Goal: Information Seeking & Learning: Learn about a topic

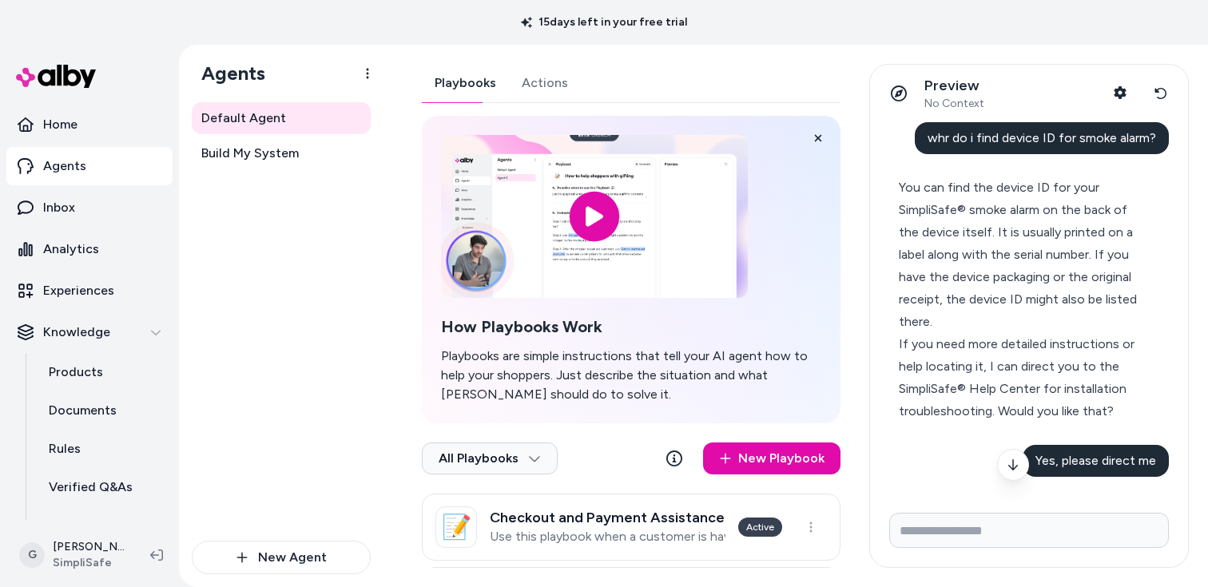
click at [955, 136] on span "whr do i find device ID for smoke alarm?" at bounding box center [1041, 137] width 228 height 15
copy span "whr do i find device ID for smoke alarm?"
click at [1046, 458] on span "Yes, please direct me" at bounding box center [1095, 460] width 121 height 15
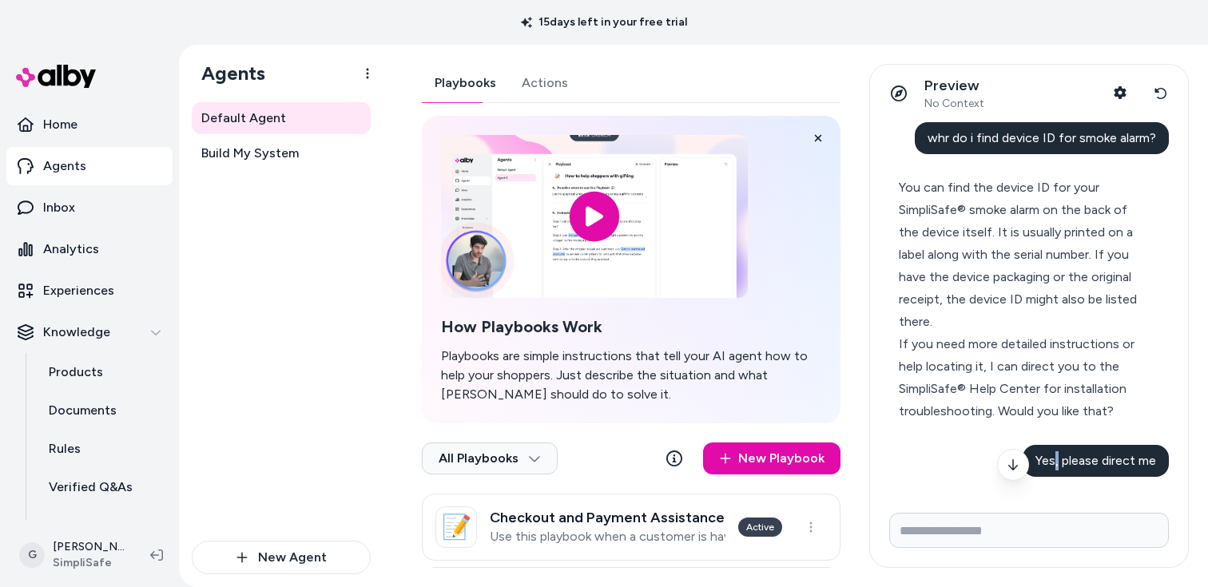
click at [1046, 458] on span "Yes, please direct me" at bounding box center [1095, 460] width 121 height 15
copy span "Yes, please direct me"
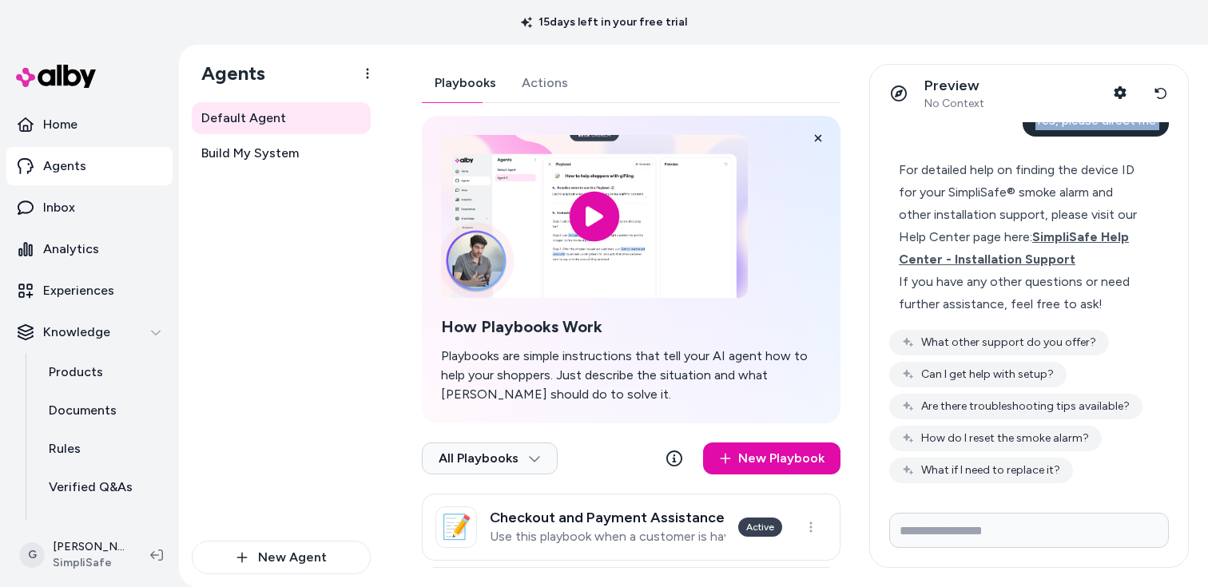
scroll to position [343, 0]
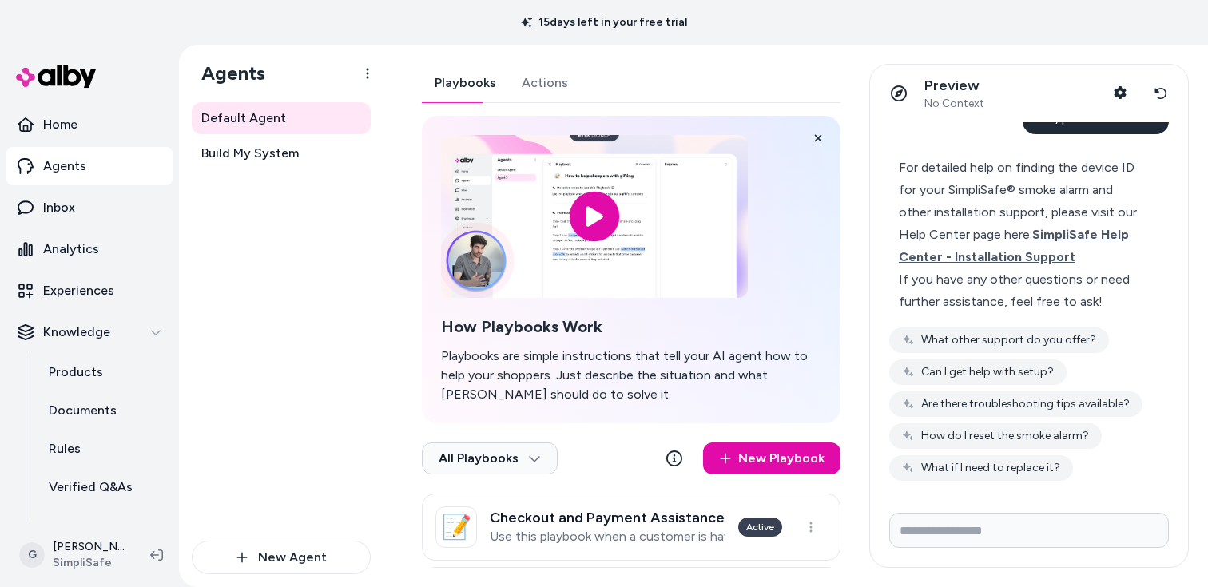
click at [905, 161] on div "For detailed help on finding the device ID for your SimpliSafe® smoke alarm and…" at bounding box center [1022, 213] width 247 height 112
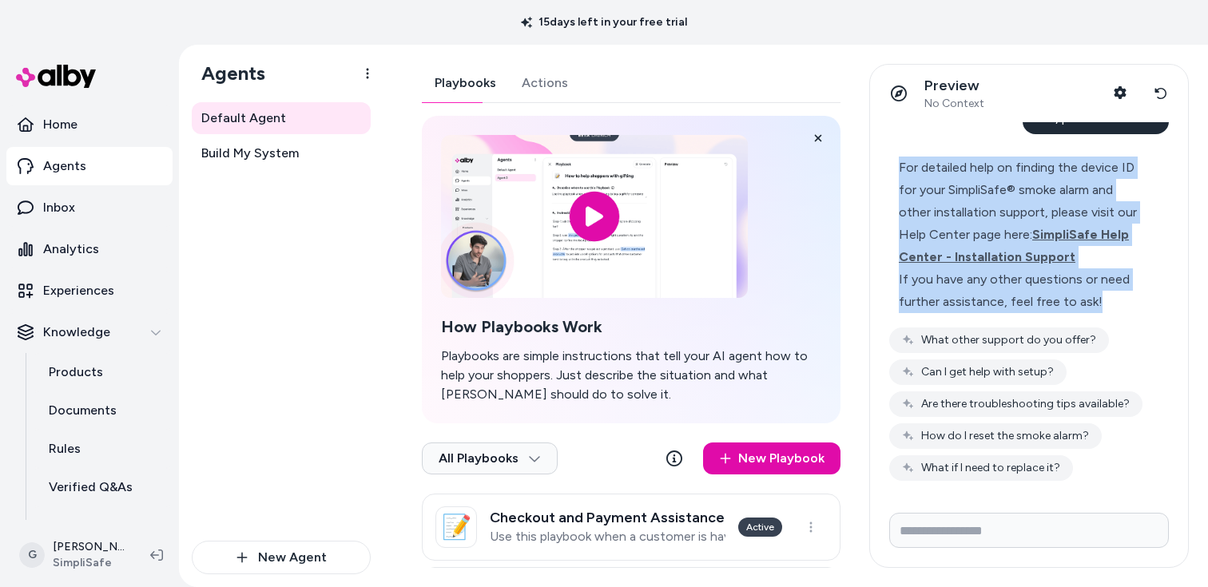
drag, startPoint x: 899, startPoint y: 165, endPoint x: 1107, endPoint y: 296, distance: 246.3
click at [1107, 296] on div "For detailed help on finding the device ID for your SimpliSafe® smoke alarm and…" at bounding box center [1022, 235] width 247 height 157
copy div "For detailed help on finding the device ID for your SimpliSafe® smoke alarm and…"
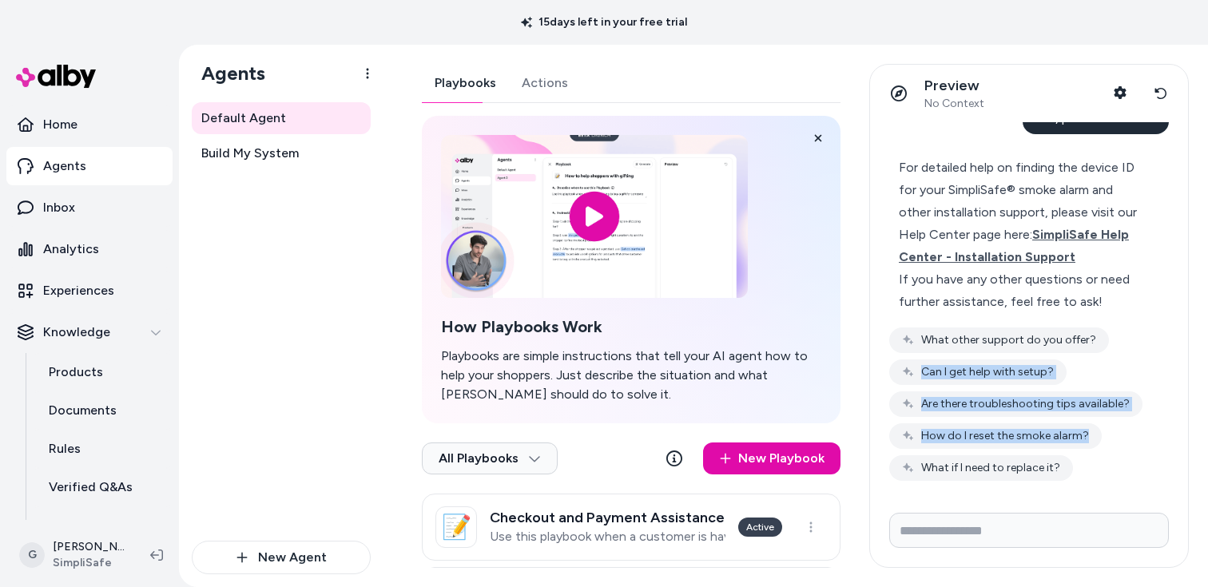
drag, startPoint x: 1119, startPoint y: 484, endPoint x: 870, endPoint y: 348, distance: 283.8
click at [870, 348] on div "whr do i find device ID for smoke alarm? You can find the device ID for your Si…" at bounding box center [1029, 311] width 318 height 378
drag, startPoint x: 1101, startPoint y: 491, endPoint x: 890, endPoint y: 374, distance: 241.0
click at [883, 383] on div "whr do i find device ID for smoke alarm? You can find the device ID for your Si…" at bounding box center [1029, 311] width 318 height 378
drag, startPoint x: 921, startPoint y: 317, endPoint x: 1101, endPoint y: 500, distance: 256.5
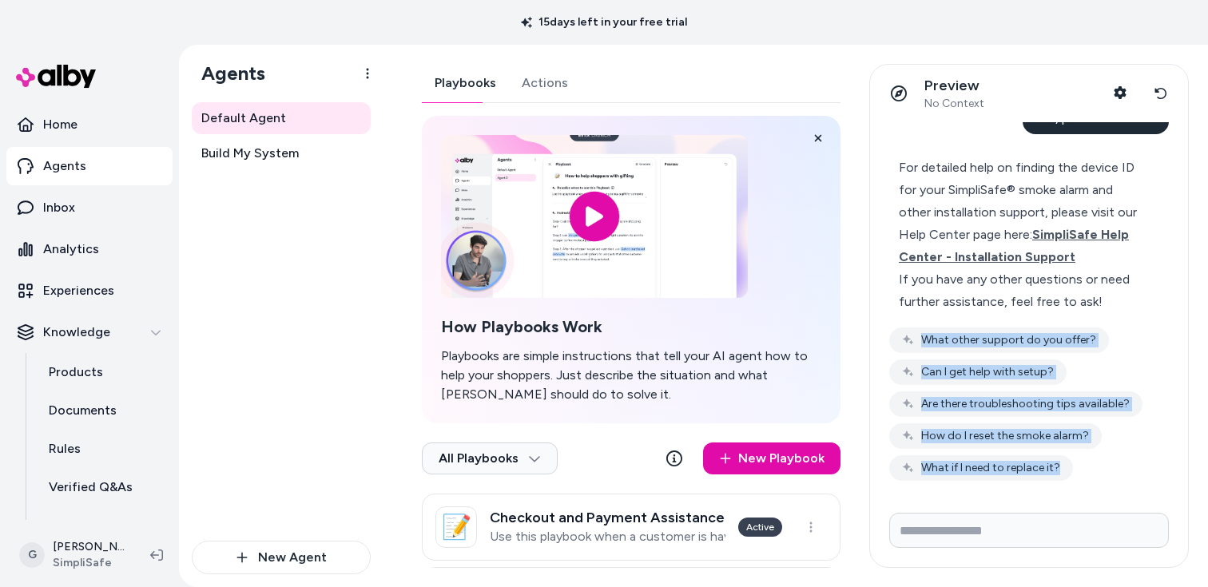
click at [1101, 500] on div "whr do i find device ID for smoke alarm? You can find the device ID for your Si…" at bounding box center [1029, 344] width 318 height 445
copy div "What other support do you offer? Can I get help with setup? Are there troublesh…"
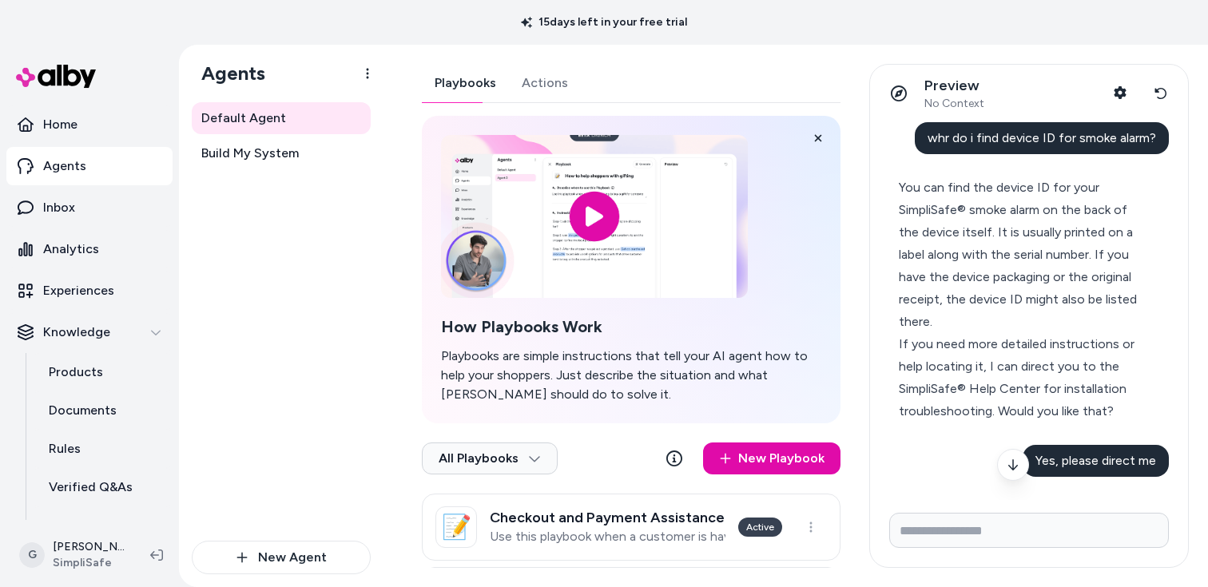
click at [1022, 141] on span "whr do i find device ID for smoke alarm?" at bounding box center [1041, 137] width 228 height 15
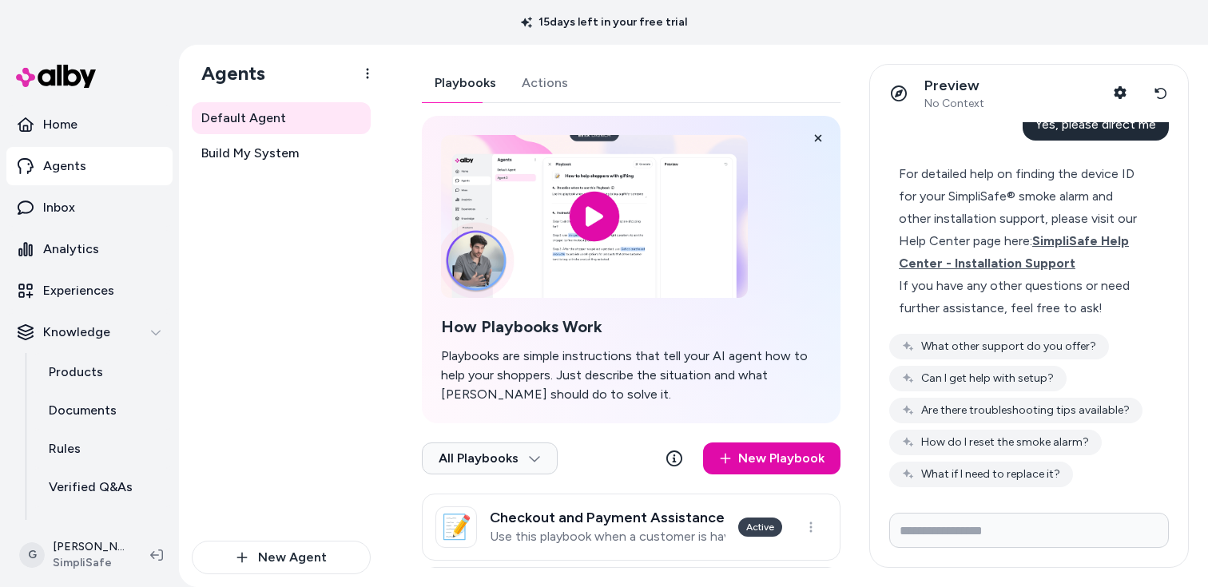
scroll to position [343, 0]
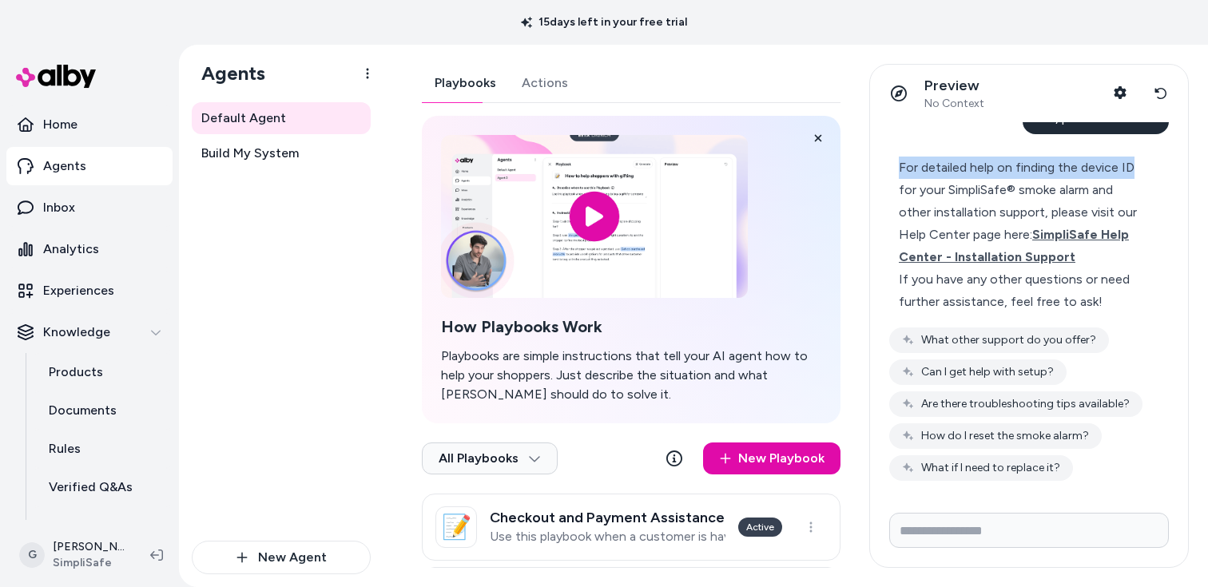
drag, startPoint x: 895, startPoint y: 162, endPoint x: 1140, endPoint y: 172, distance: 245.4
click at [1140, 172] on div "For detailed help on finding the device ID for your SimpliSafe® smoke alarm and…" at bounding box center [1022, 235] width 266 height 176
copy div "For detailed help on finding the device ID"
click at [1170, 97] on button "Reset conversation" at bounding box center [1161, 93] width 30 height 32
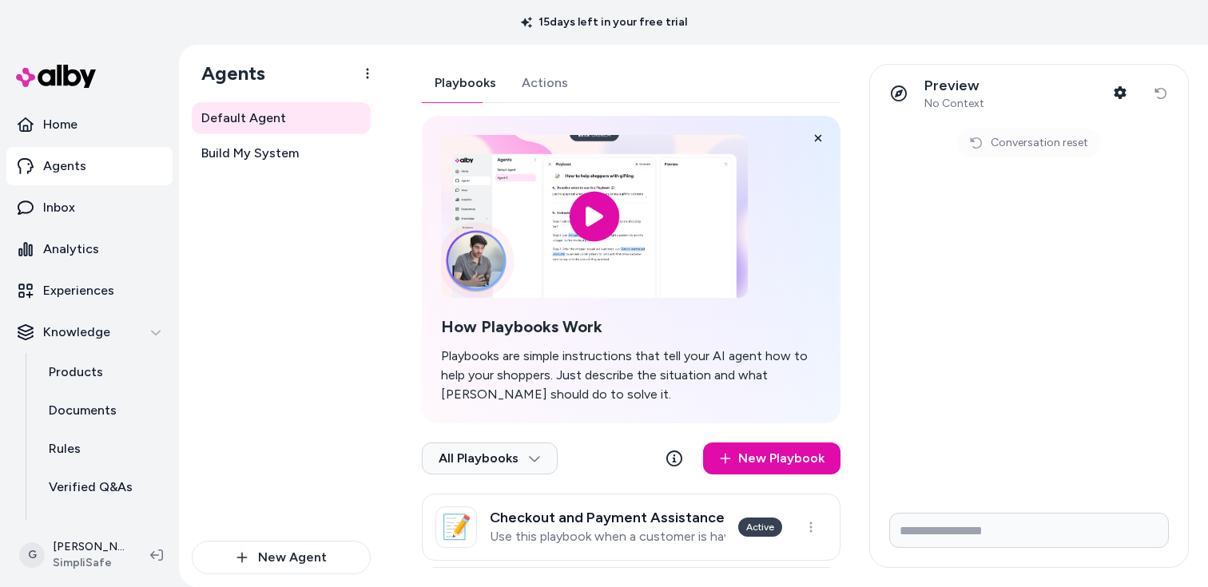
click at [969, 511] on form at bounding box center [1029, 533] width 318 height 67
click at [967, 534] on input "Write your prompt here" at bounding box center [1029, 530] width 280 height 35
paste input "**********"
type input "**********"
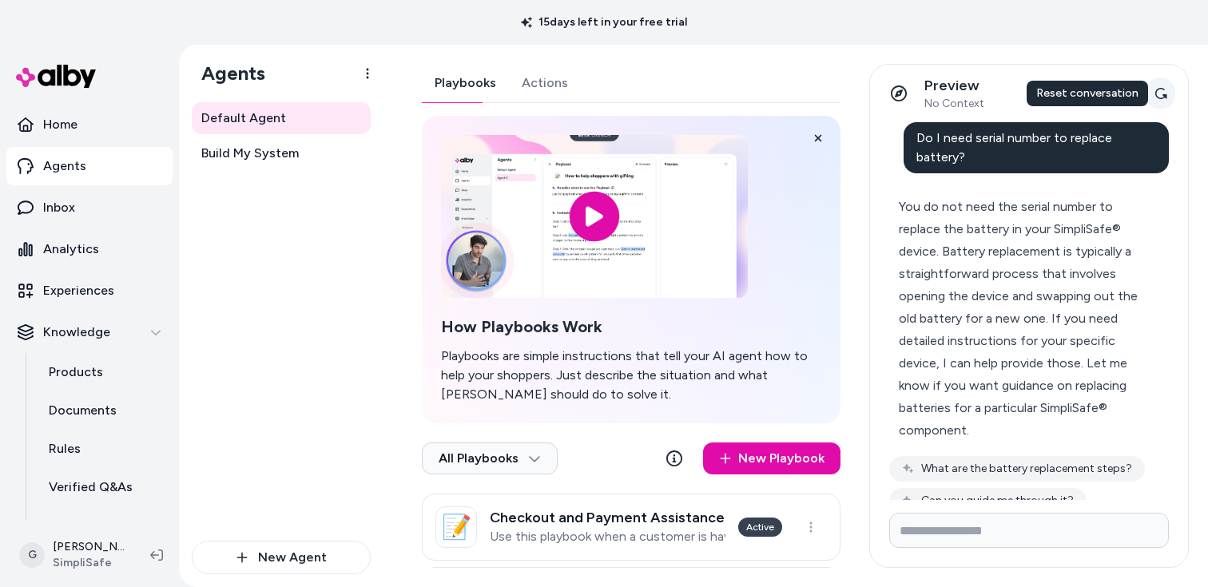
click at [1166, 92] on icon at bounding box center [1160, 93] width 13 height 13
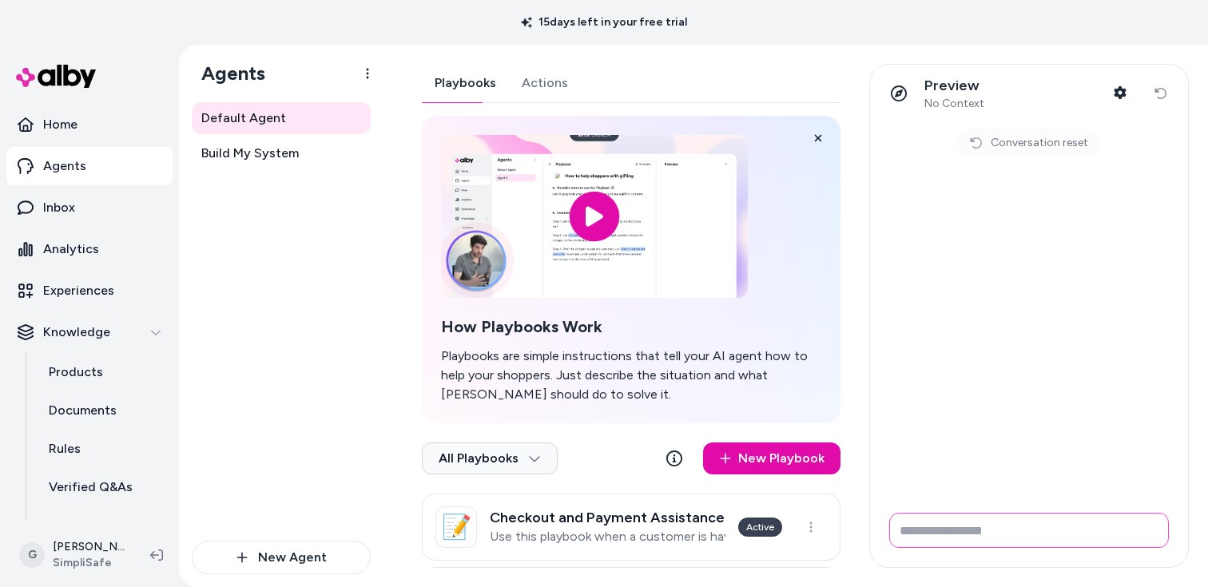
click at [928, 517] on input "Write your prompt here" at bounding box center [1029, 530] width 280 height 35
paste input "**********"
type input "**********"
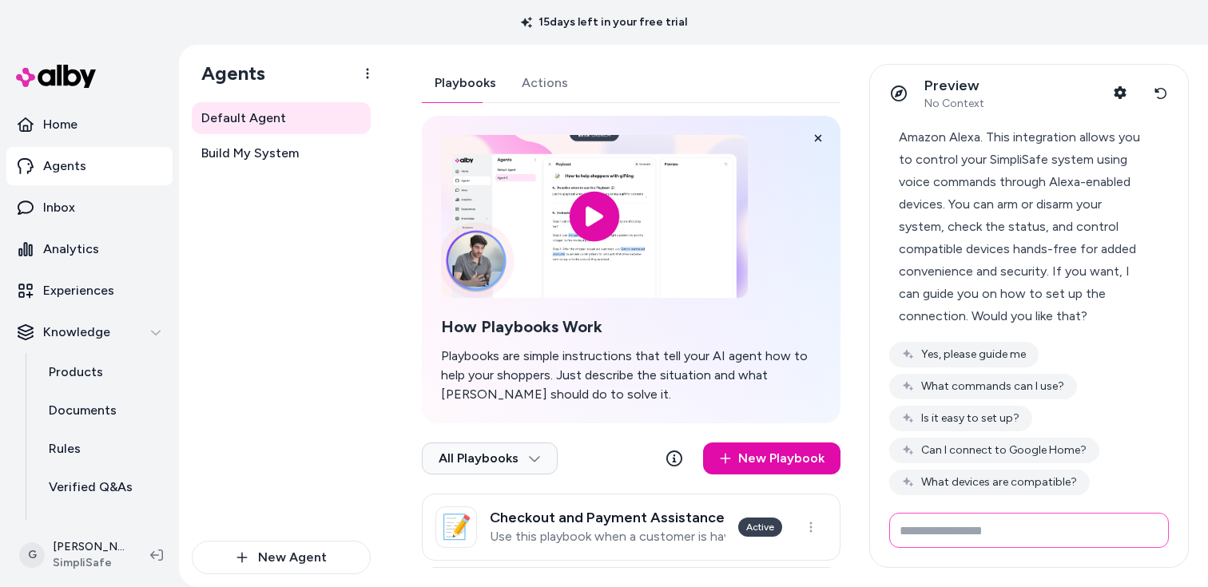
scroll to position [87, 0]
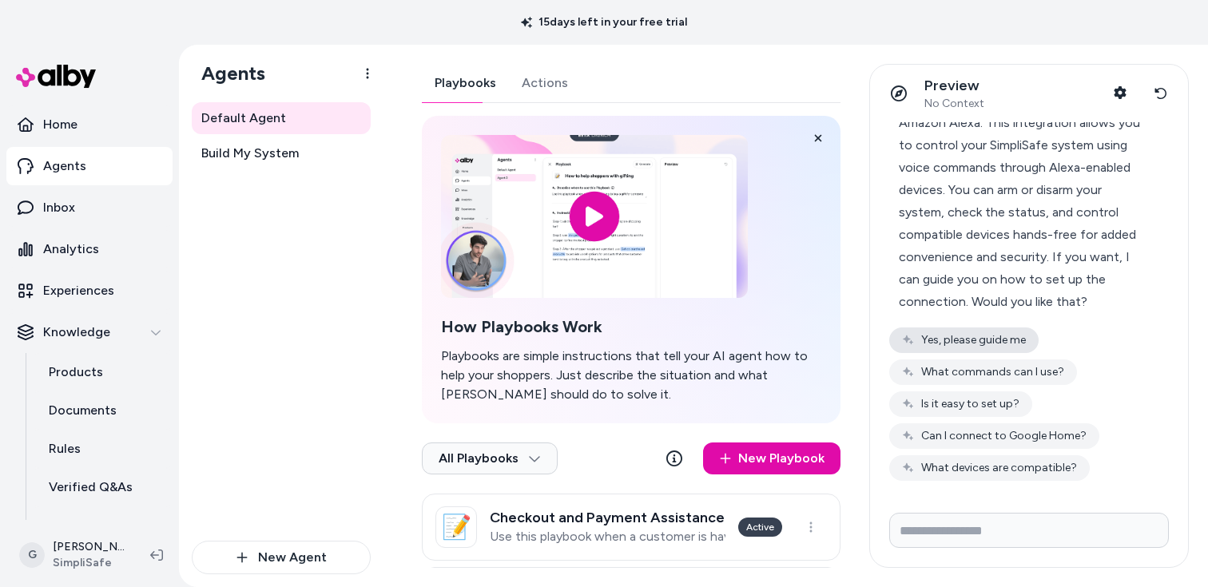
click at [1000, 336] on button "Yes, please guide me" at bounding box center [963, 341] width 149 height 26
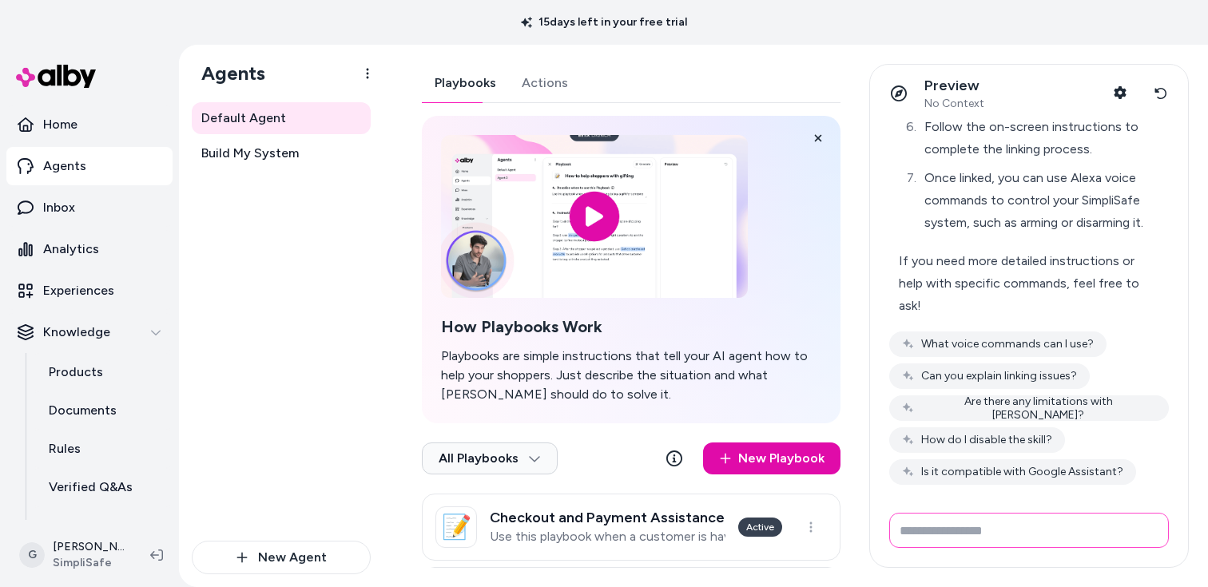
scroll to position [659, 0]
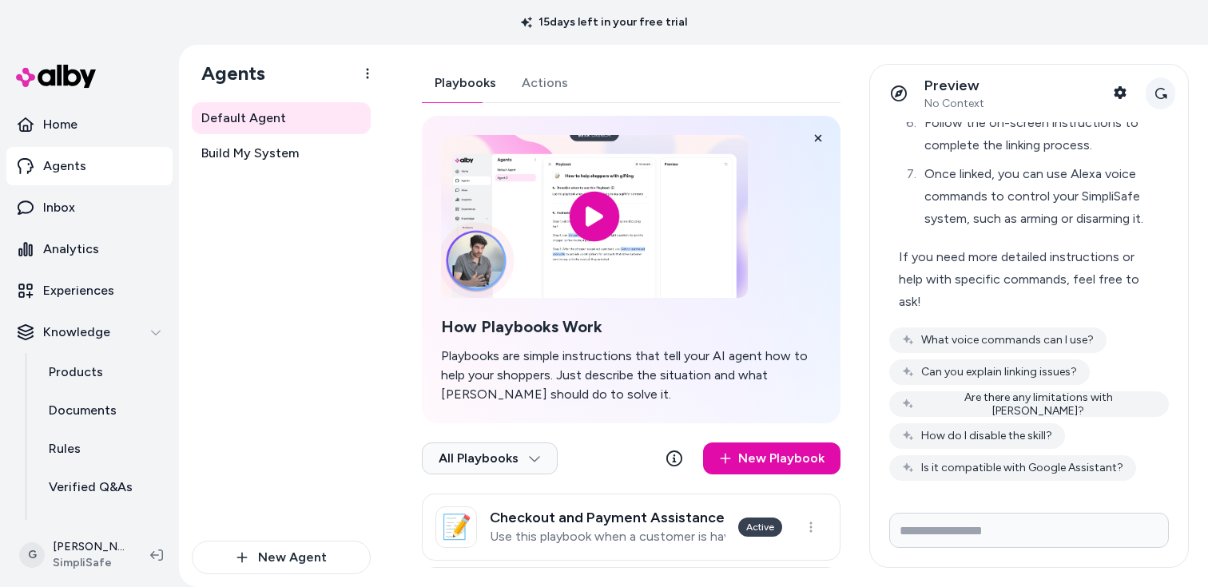
click at [1168, 91] on button "Reset conversation" at bounding box center [1161, 93] width 30 height 32
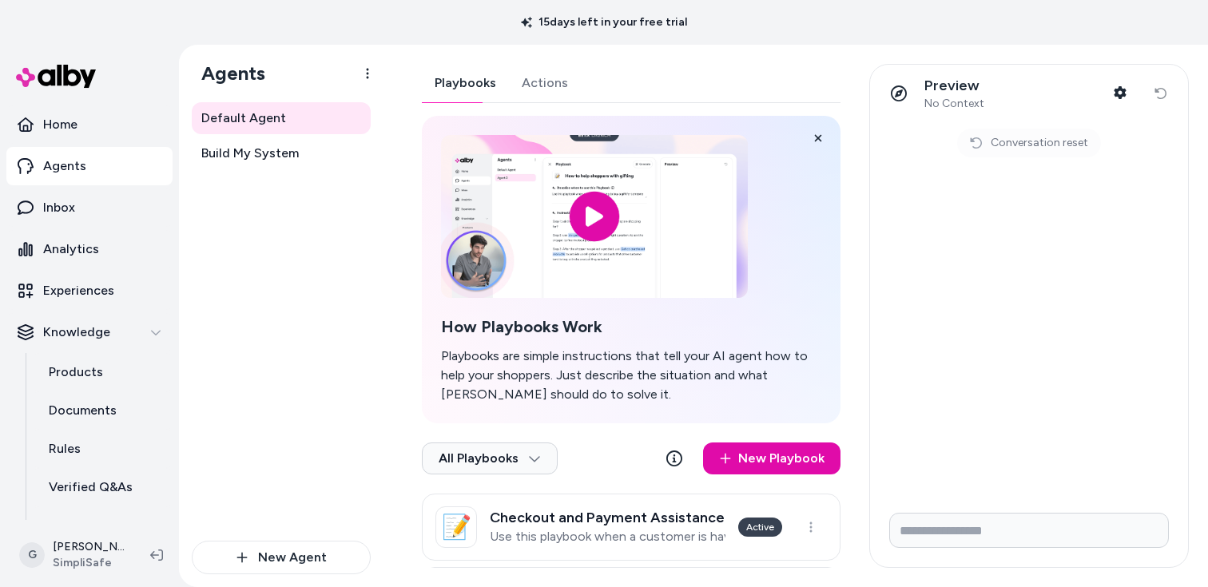
click at [1042, 511] on form at bounding box center [1029, 533] width 318 height 67
drag, startPoint x: 1034, startPoint y: 538, endPoint x: 1050, endPoint y: 510, distance: 31.5
click at [1034, 538] on input "Write your prompt here" at bounding box center [1029, 530] width 280 height 35
type input "**********"
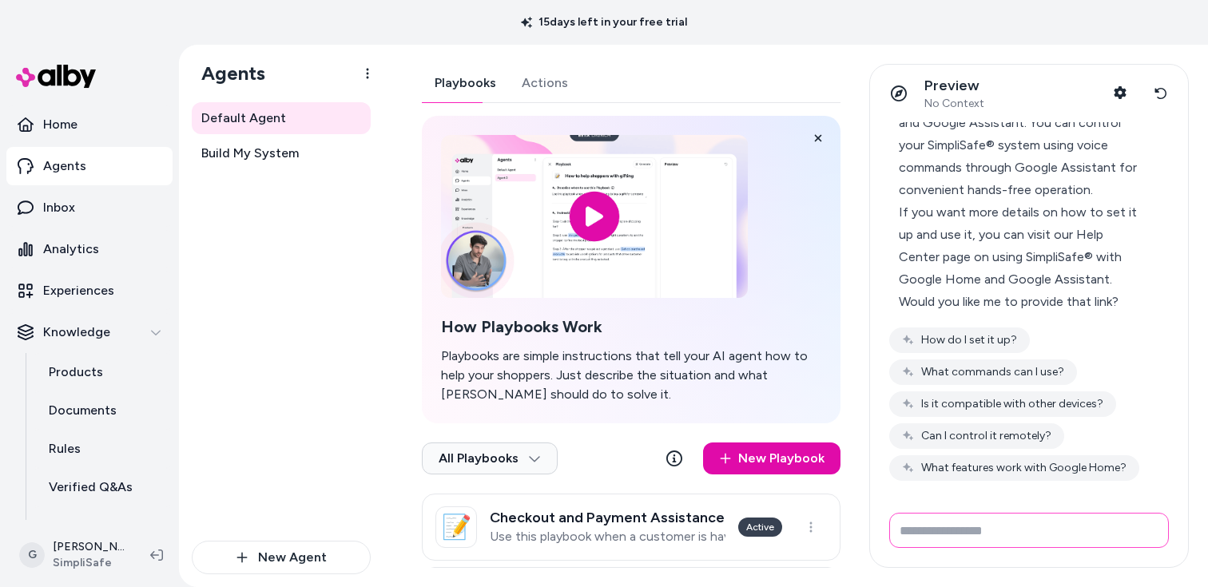
scroll to position [109, 0]
click at [1019, 539] on input "Write your prompt here" at bounding box center [1029, 530] width 280 height 35
type input "**********"
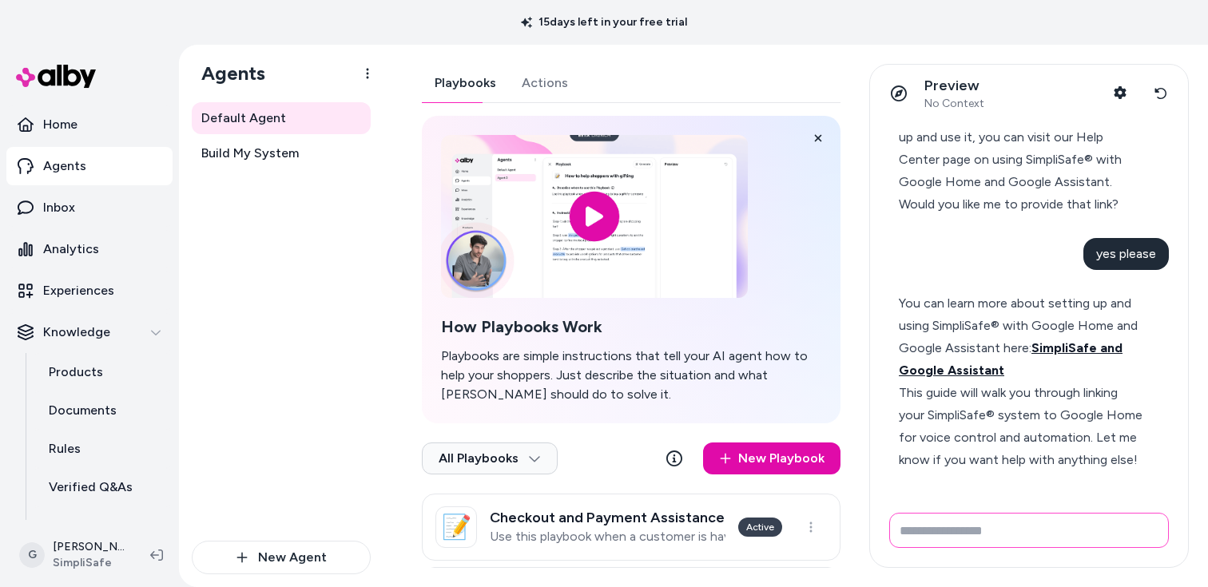
scroll to position [277, 0]
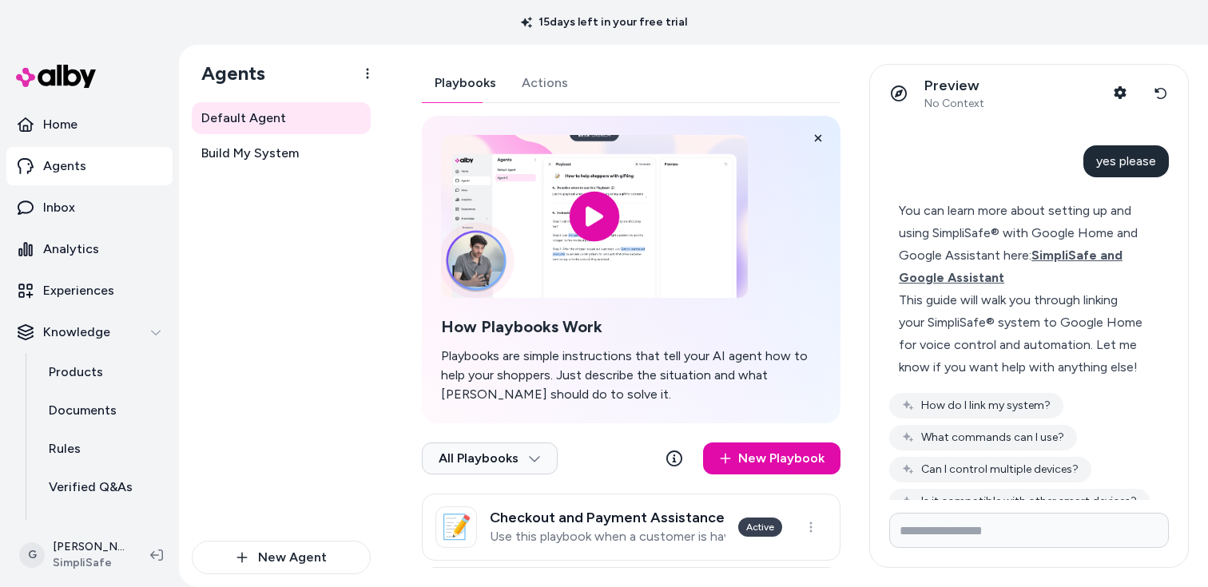
click at [968, 348] on div "This guide will walk you through linking your SimpliSafe® system to Google Home…" at bounding box center [1022, 333] width 247 height 89
click at [975, 285] on span "SimpliSafe and Google Assistant" at bounding box center [1011, 267] width 224 height 38
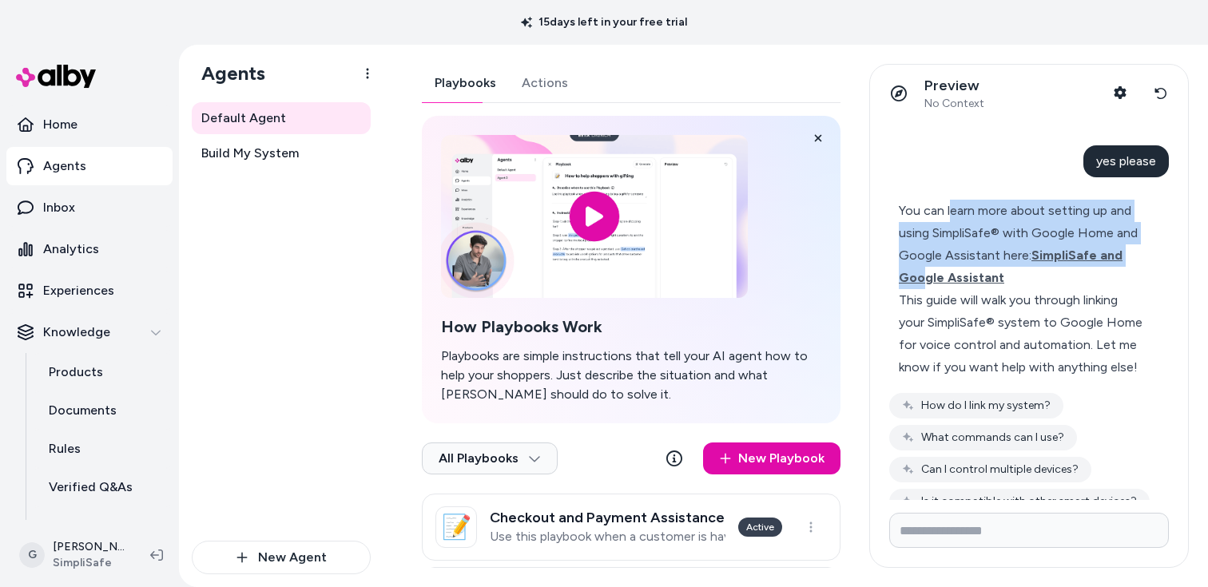
drag, startPoint x: 946, startPoint y: 302, endPoint x: 950, endPoint y: 241, distance: 60.8
click at [950, 241] on div "You can learn more about setting up and using SimpliSafe® with Google Home and …" at bounding box center [1022, 244] width 247 height 89
click at [991, 265] on div "You can learn more about setting up and using SimpliSafe® with Google Home and …" at bounding box center [1022, 244] width 247 height 89
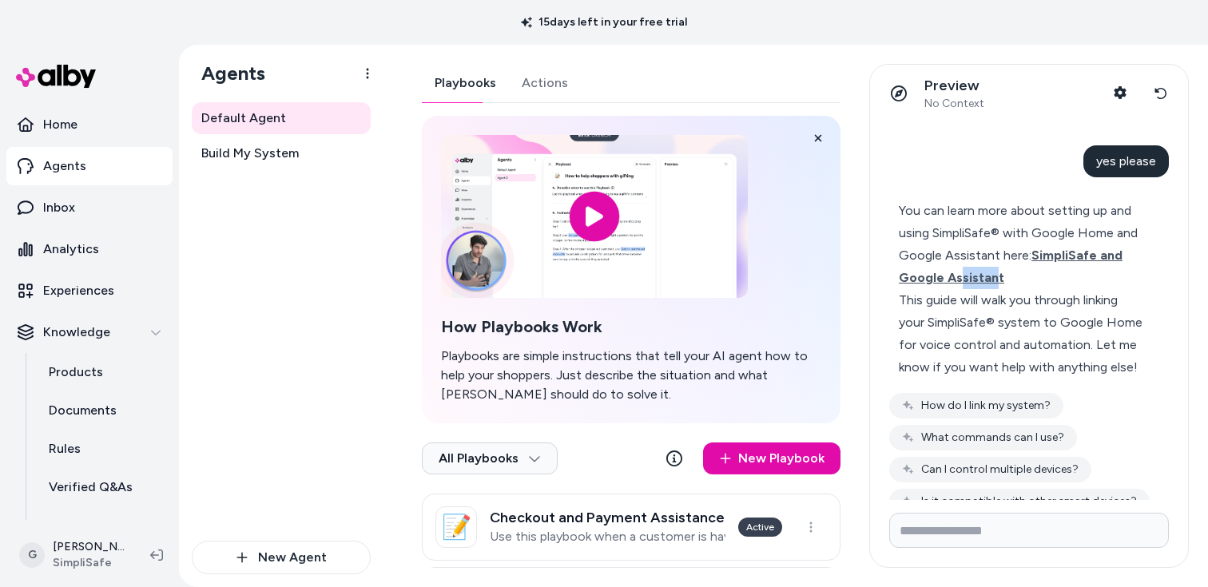
drag, startPoint x: 983, startPoint y: 301, endPoint x: 1020, endPoint y: 292, distance: 38.8
click at [1020, 289] on div "You can learn more about setting up and using SimpliSafe® with Google Home and …" at bounding box center [1022, 244] width 247 height 89
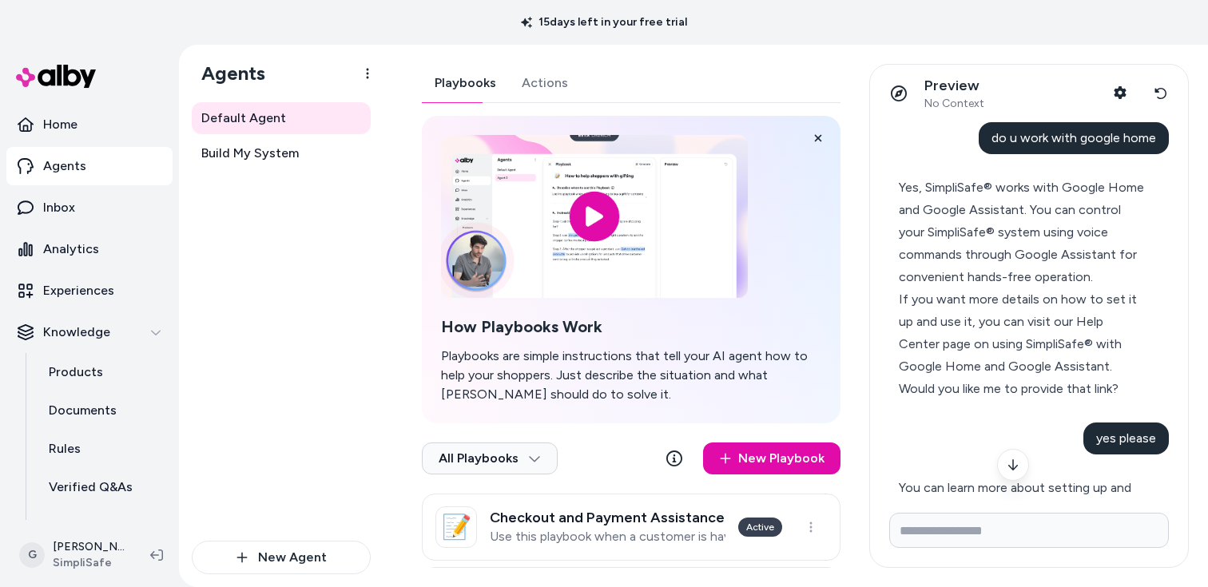
click at [1034, 140] on span "do u work with google home" at bounding box center [1073, 137] width 165 height 15
copy span "do u work with google home"
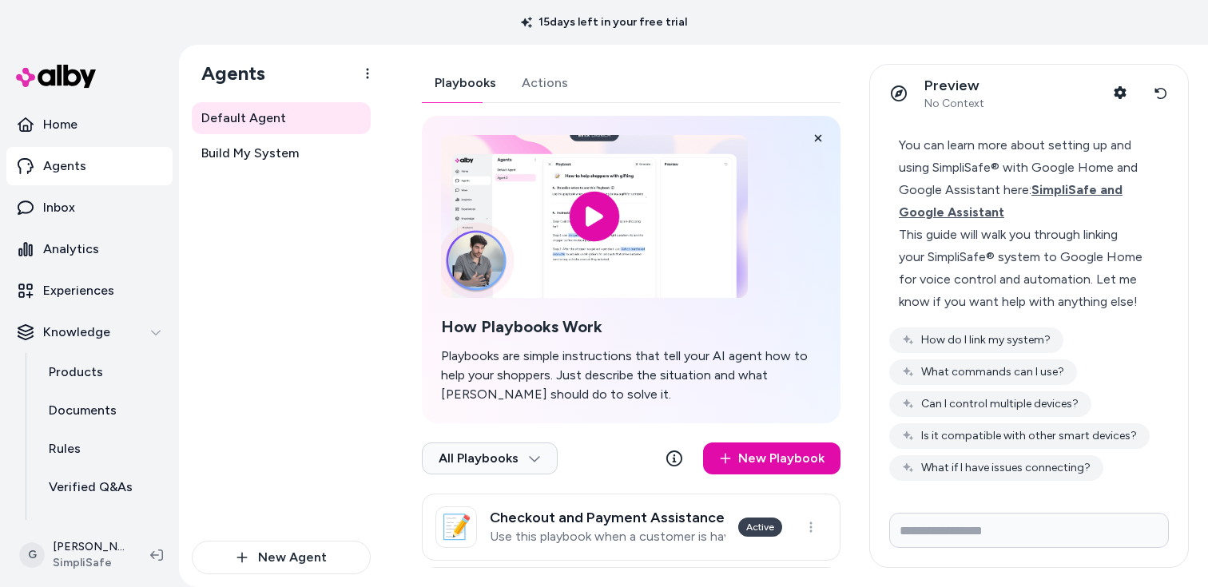
scroll to position [355, 0]
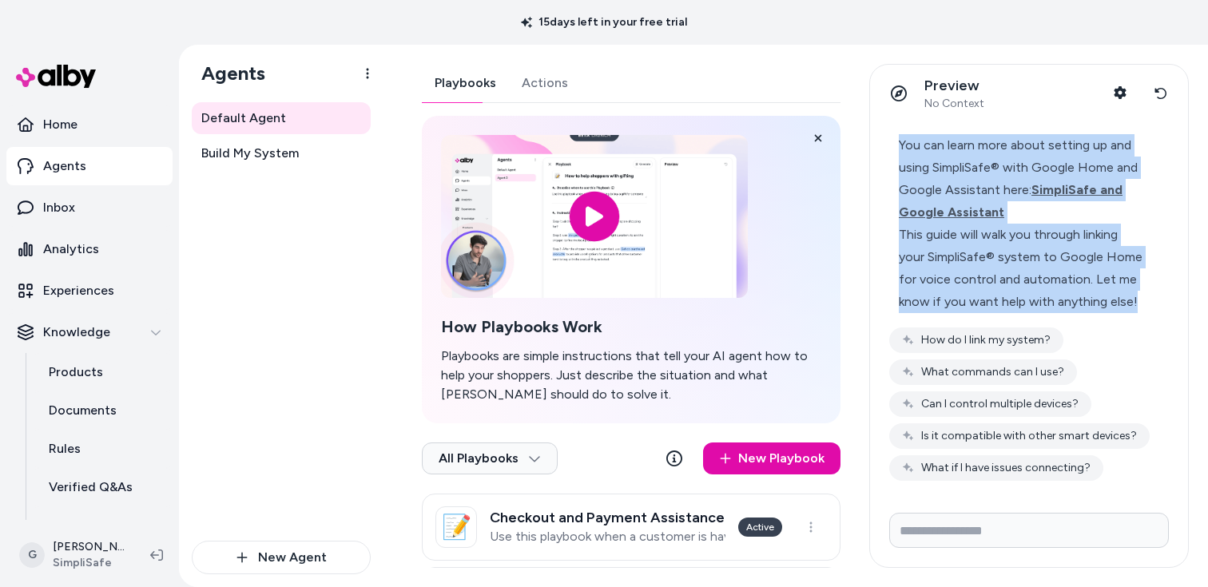
drag, startPoint x: 920, startPoint y: 166, endPoint x: 1036, endPoint y: 328, distance: 199.8
click at [1036, 323] on div "You can learn more about setting up and using SimpliSafe® with Google Home and …" at bounding box center [1022, 224] width 266 height 198
copy div "You can learn more about setting up and using SimpliSafe® with Google Home and …"
click at [1035, 280] on div "This guide will walk you through linking your SimpliSafe® system to Google Home…" at bounding box center [1022, 268] width 247 height 89
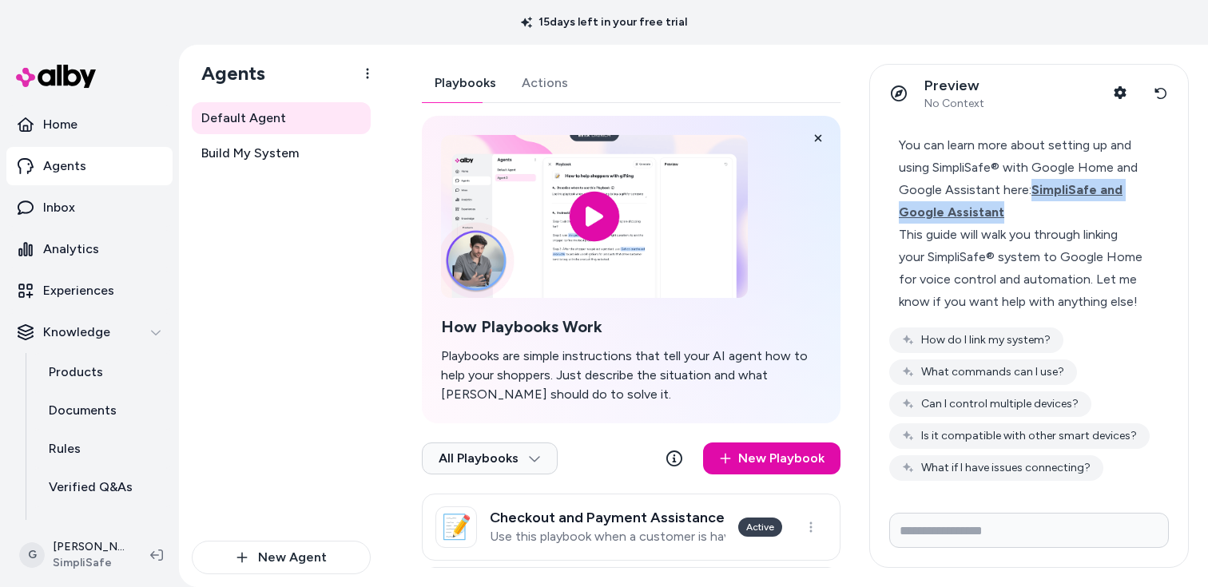
click at [1057, 209] on div "You can learn more about setting up and using SimpliSafe® with Google Home and …" at bounding box center [1022, 178] width 247 height 89
copy span "SimpliSafe and Google Assistant"
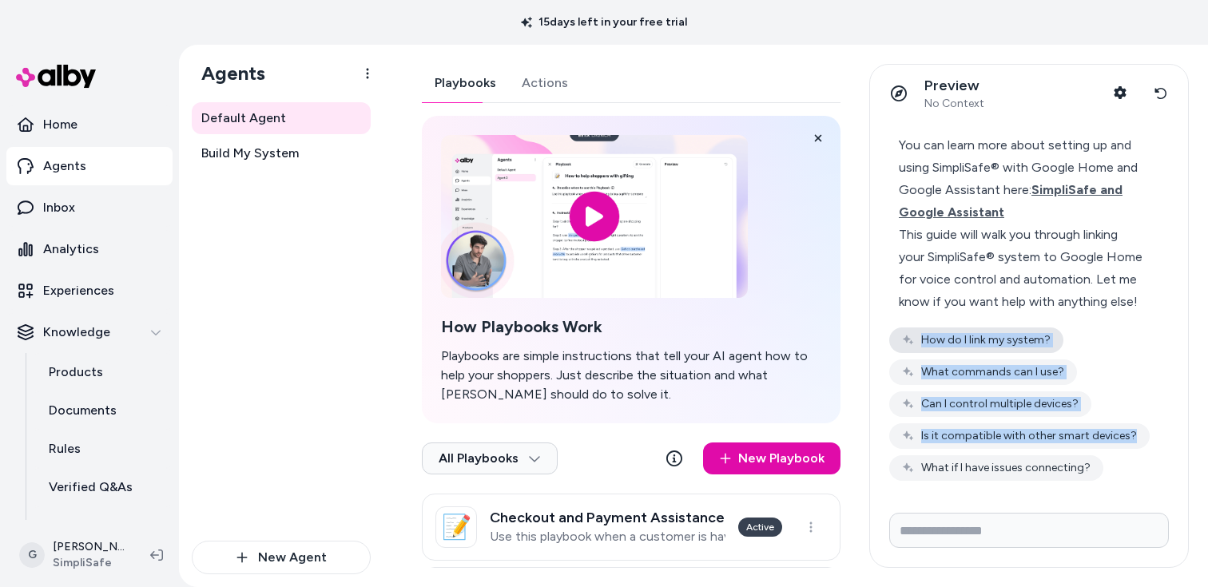
drag, startPoint x: 1109, startPoint y: 471, endPoint x: 918, endPoint y: 337, distance: 233.4
click at [918, 337] on div "How do I link my system? What commands can I use? Can I control multiple device…" at bounding box center [1029, 404] width 280 height 153
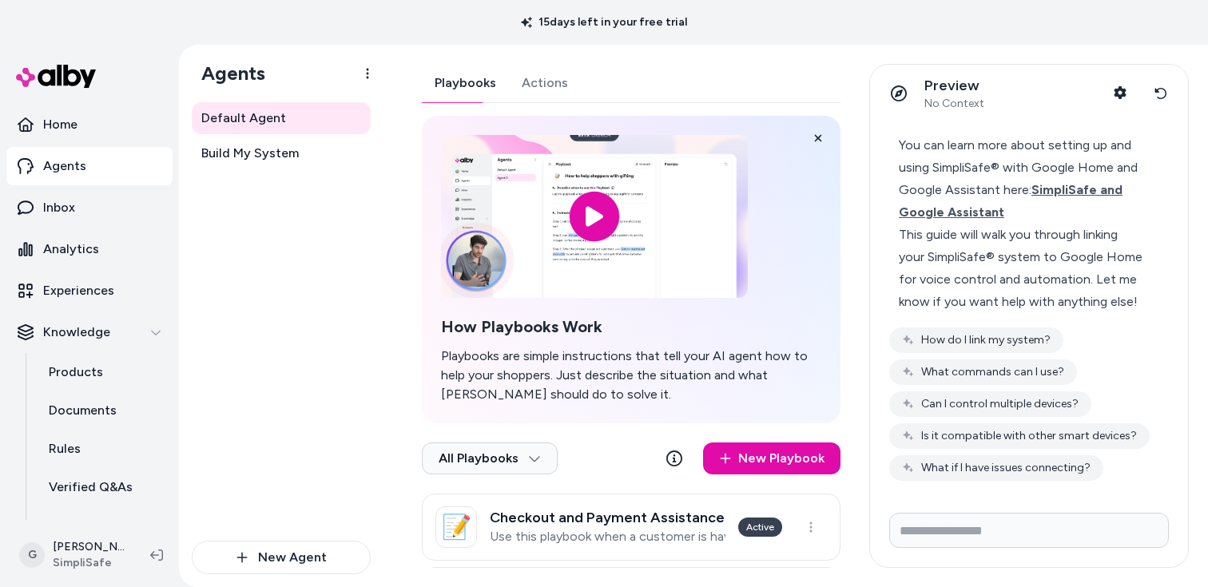
click at [994, 308] on div "This guide will walk you through linking your SimpliSafe® system to Google Home…" at bounding box center [1022, 268] width 247 height 89
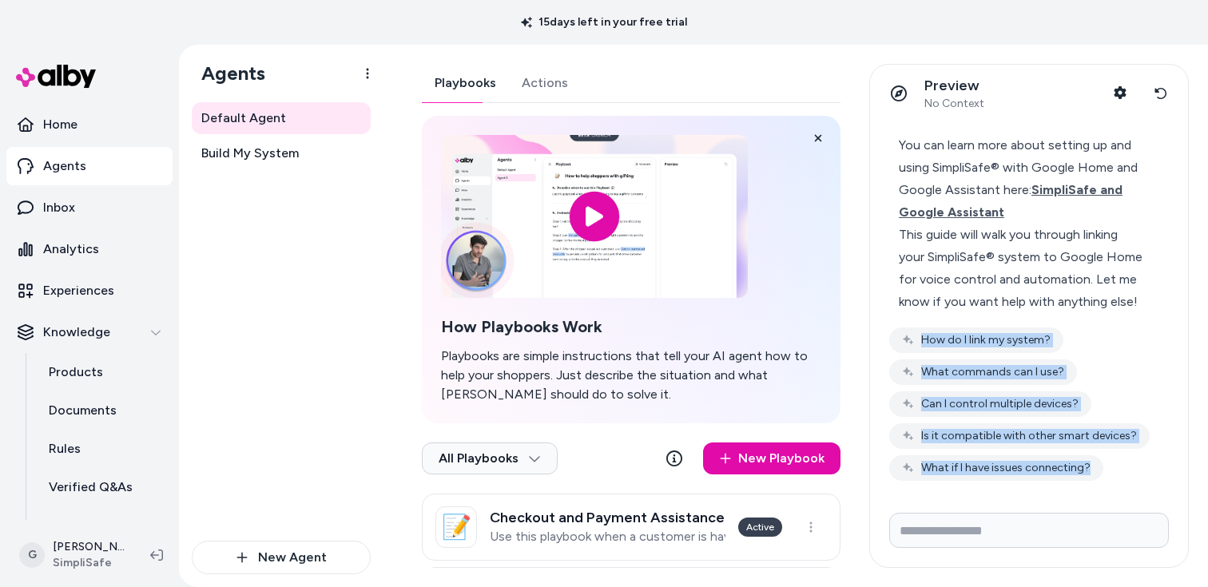
drag, startPoint x: 1033, startPoint y: 332, endPoint x: 1123, endPoint y: 479, distance: 173.2
click at [1123, 479] on div "You can learn more about setting up and using SimpliSafe® with Google Home and …" at bounding box center [1029, 303] width 280 height 356
copy div "This guide will walk you through linking your SimpliSafe® system to Google Home…"
drag, startPoint x: 1166, startPoint y: 83, endPoint x: 1139, endPoint y: 42, distance: 49.6
click at [1166, 84] on button "Reset conversation" at bounding box center [1161, 93] width 30 height 32
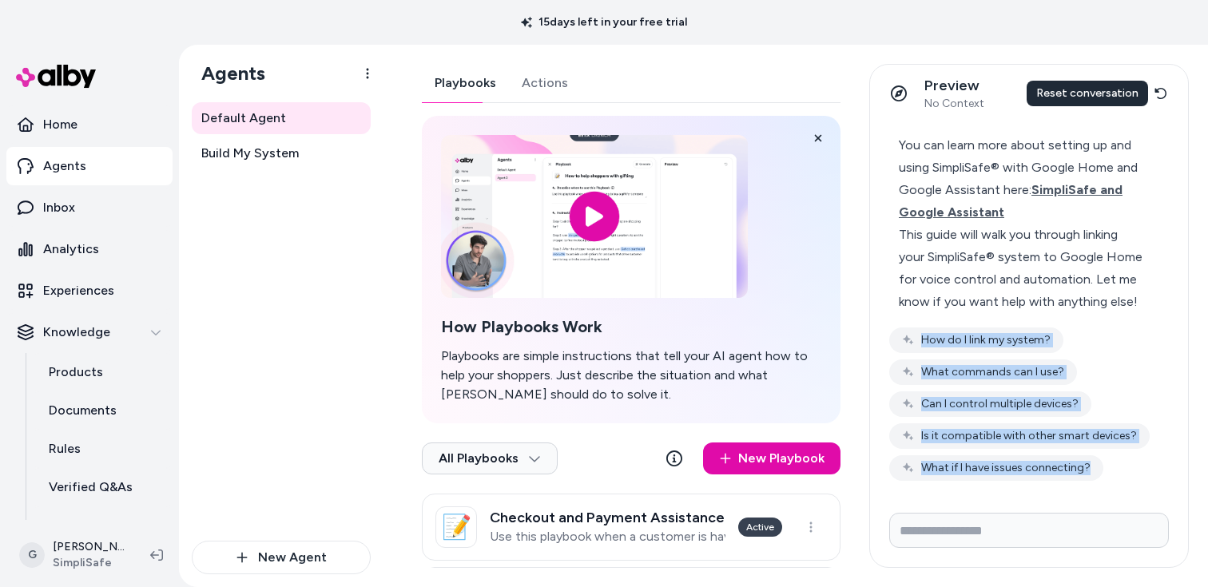
scroll to position [0, 0]
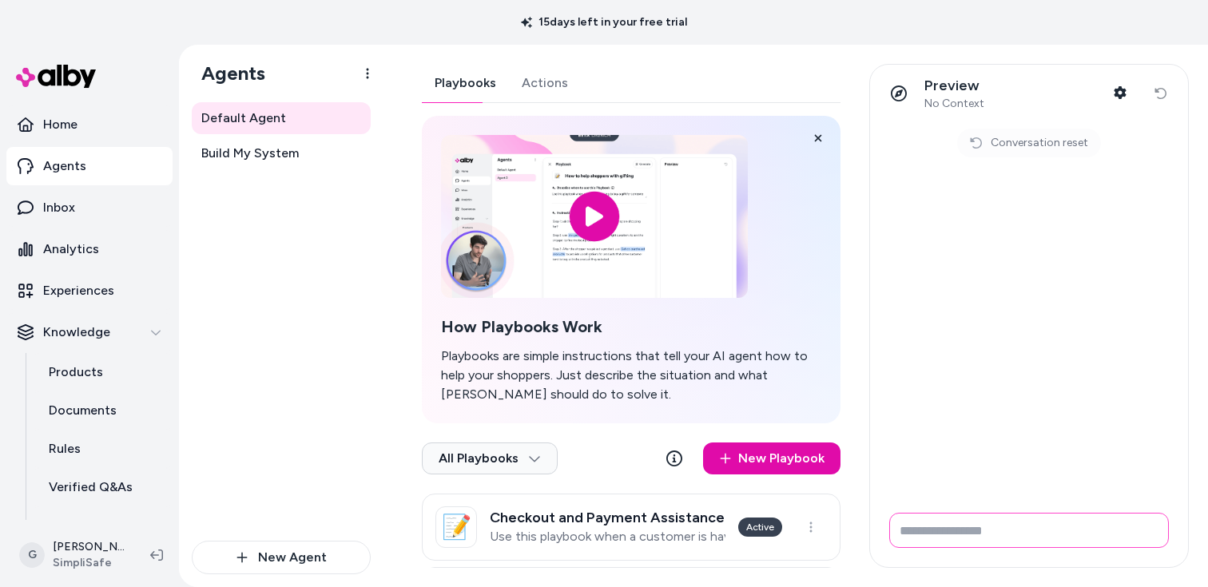
click at [1130, 530] on input "Write your prompt here" at bounding box center [1029, 530] width 280 height 35
paste input "**********"
type input "**********"
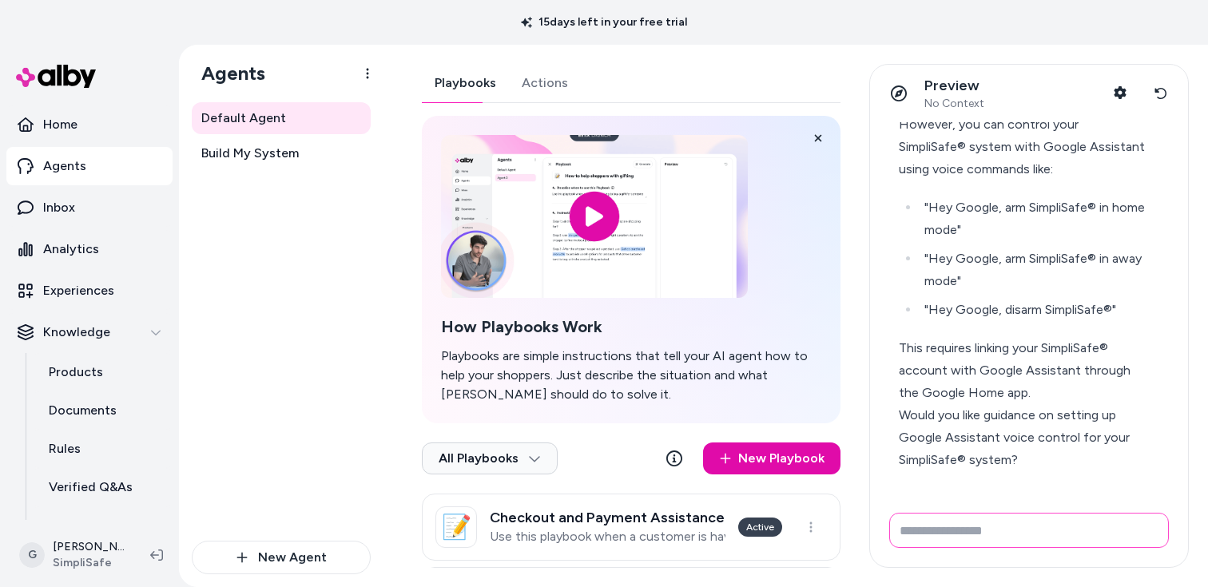
scroll to position [220, 0]
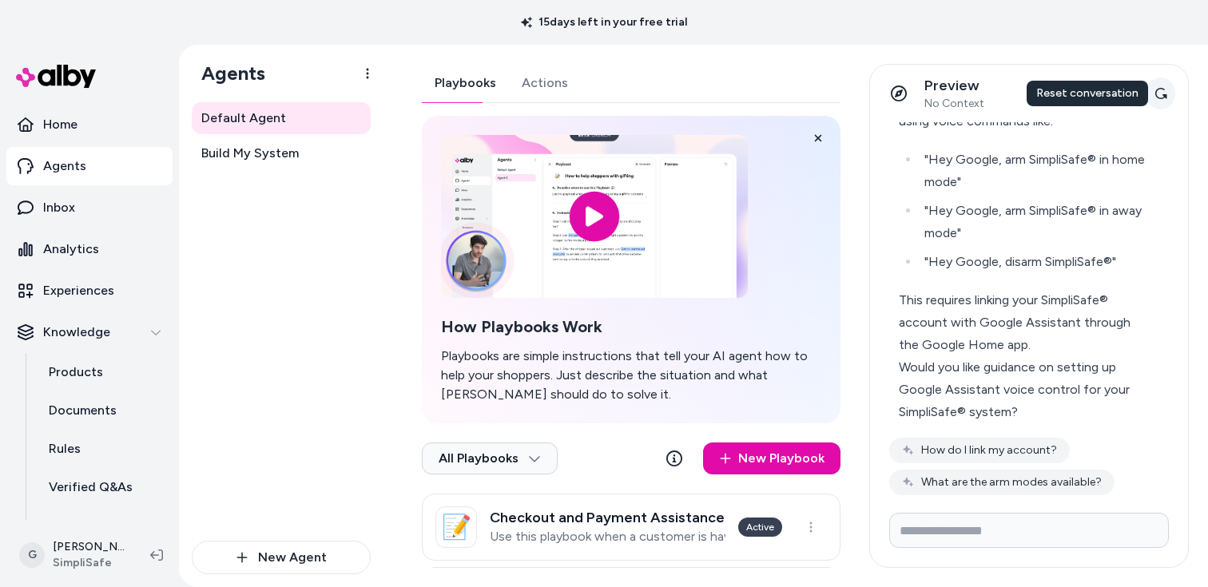
click at [1166, 93] on icon at bounding box center [1160, 93] width 13 height 13
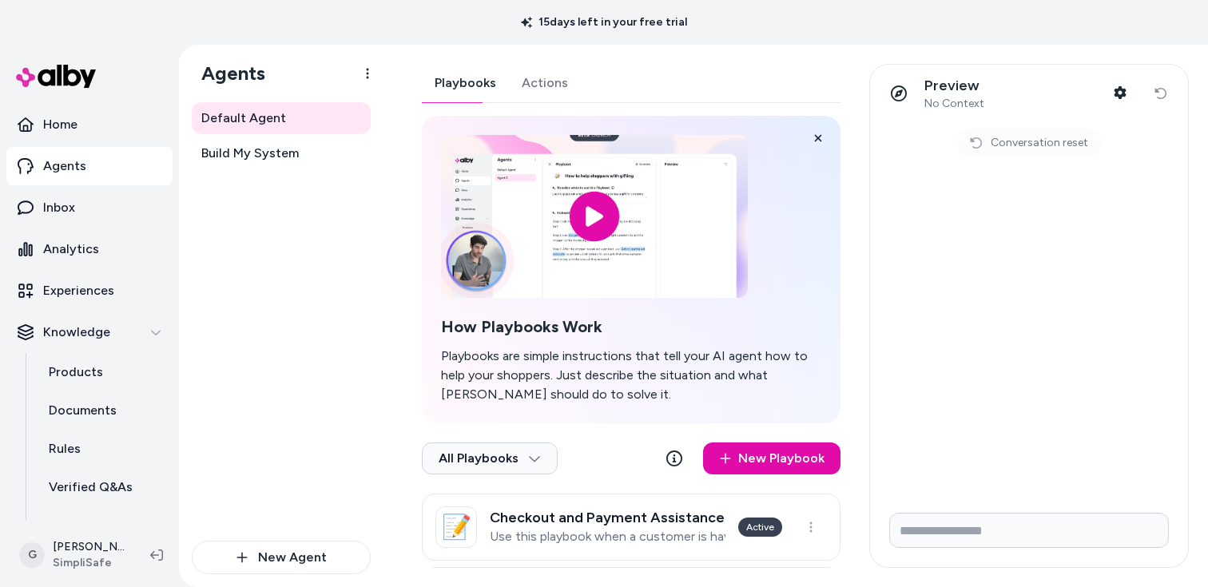
click at [950, 554] on form at bounding box center [1029, 533] width 318 height 67
click at [952, 546] on input "Write your prompt here" at bounding box center [1029, 530] width 280 height 35
paste input "**********"
type input "**********"
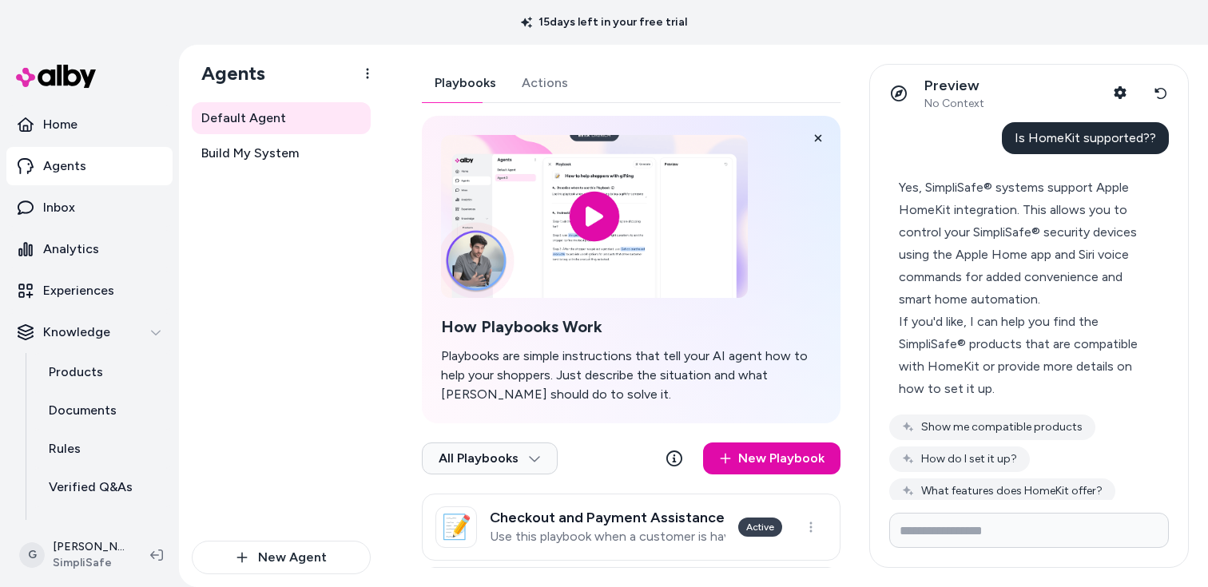
click at [995, 461] on button "How do I set it up?" at bounding box center [959, 460] width 141 height 26
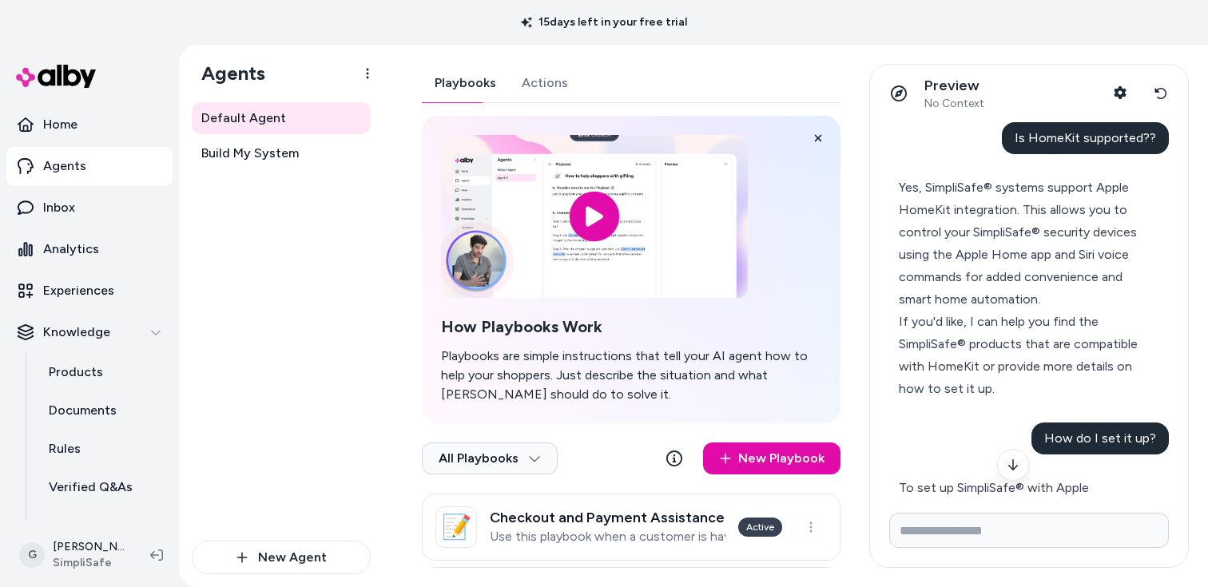
click at [1091, 141] on span "Is HomeKit supported??" at bounding box center [1085, 137] width 141 height 15
copy span "Is HomeKit supported??"
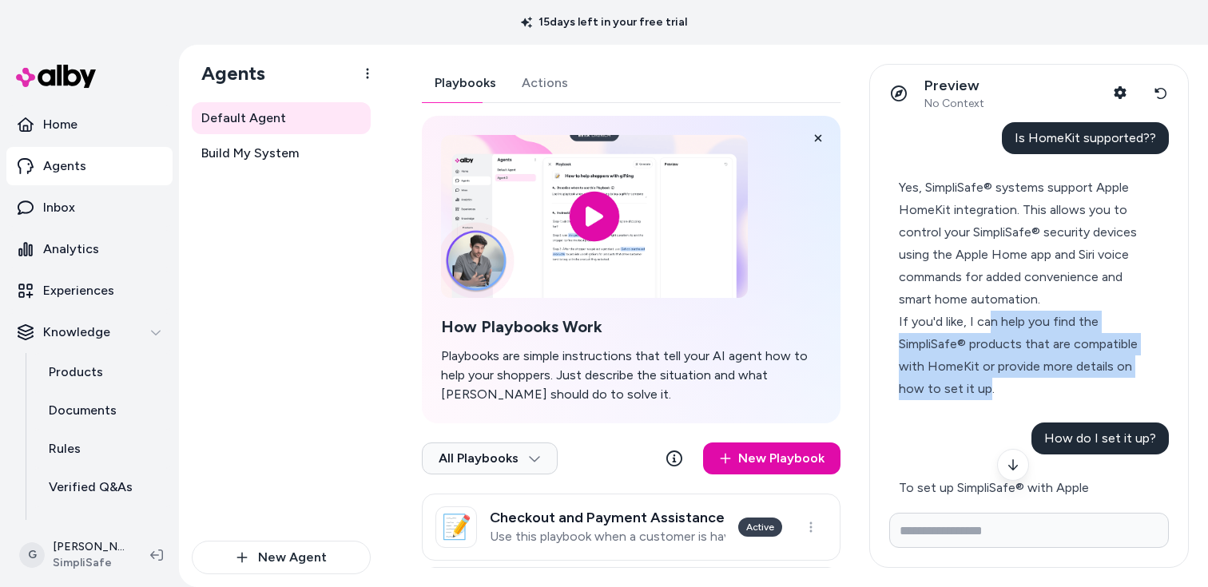
drag, startPoint x: 1078, startPoint y: 383, endPoint x: 986, endPoint y: 324, distance: 109.5
click at [989, 328] on div "If you'd like, I can help you find the SimpliSafe® products that are compatible…" at bounding box center [1022, 355] width 247 height 89
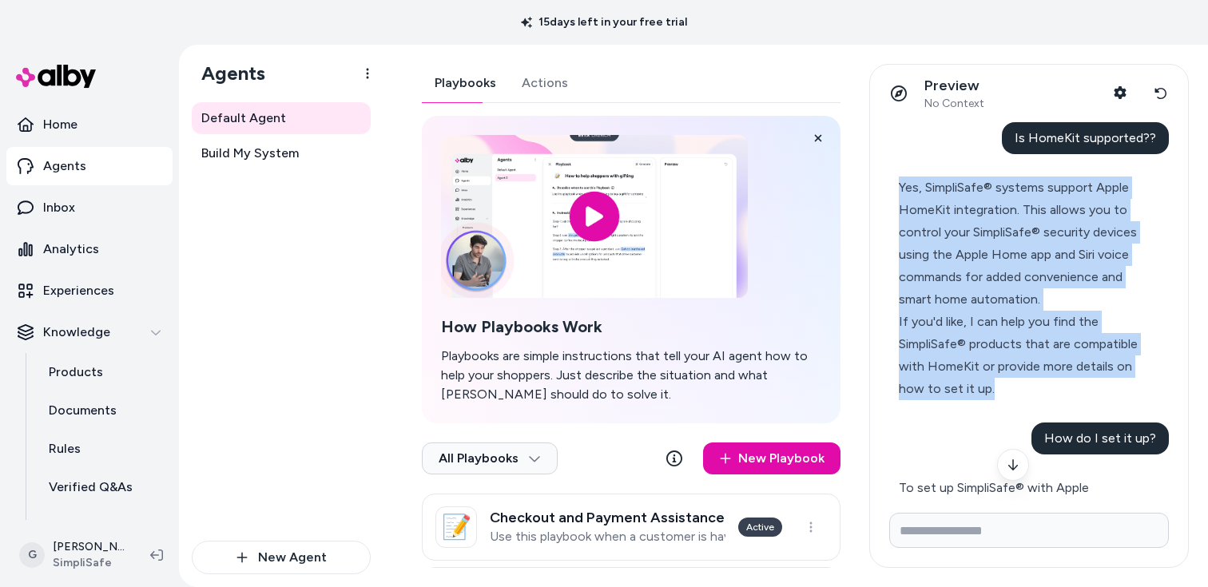
drag, startPoint x: 892, startPoint y: 184, endPoint x: 1095, endPoint y: 382, distance: 283.6
click at [1095, 382] on div "Yes, SimpliSafe® systems support Apple HomeKit integration. This allows you to …" at bounding box center [1022, 288] width 266 height 243
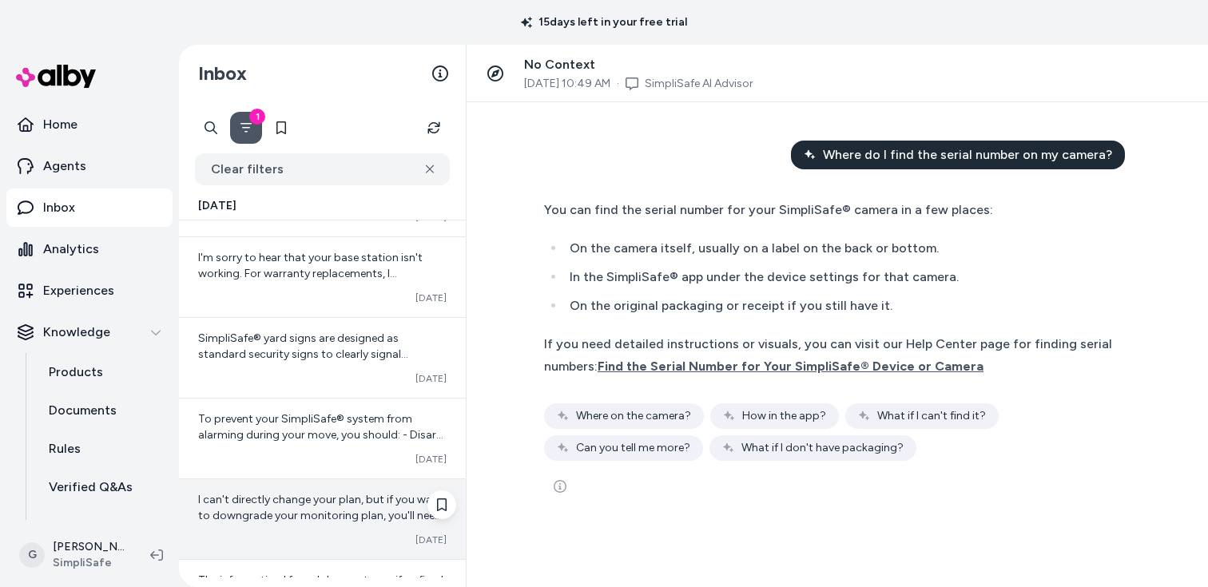
scroll to position [228, 0]
click at [359, 509] on span "I can't directly change your plan, but if you want to downgrade your monitoring…" at bounding box center [320, 545] width 245 height 109
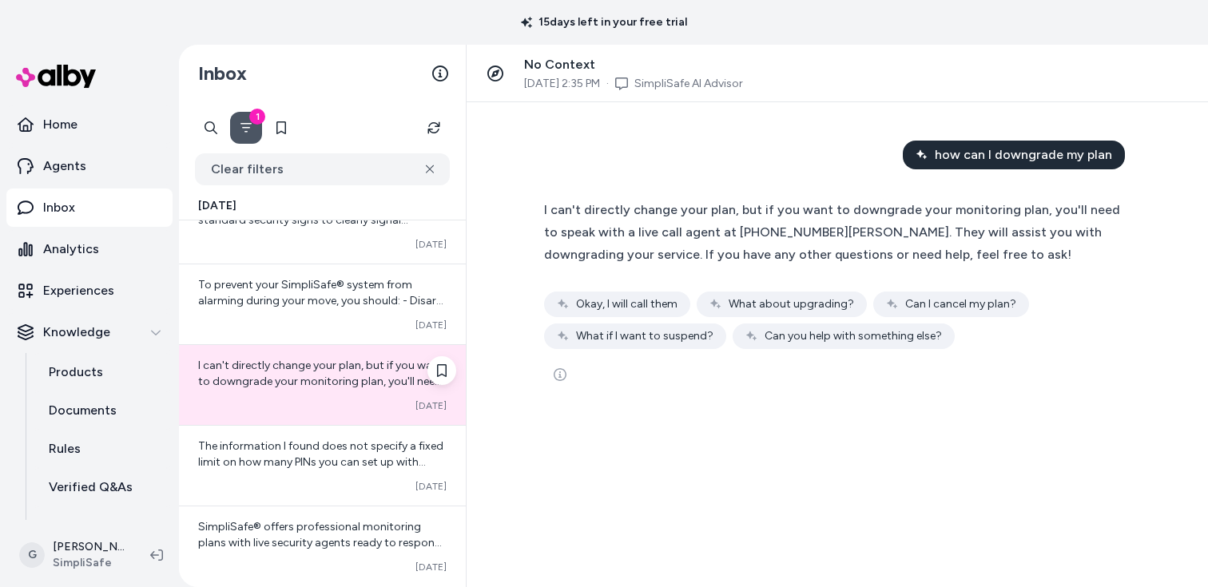
scroll to position [463, 0]
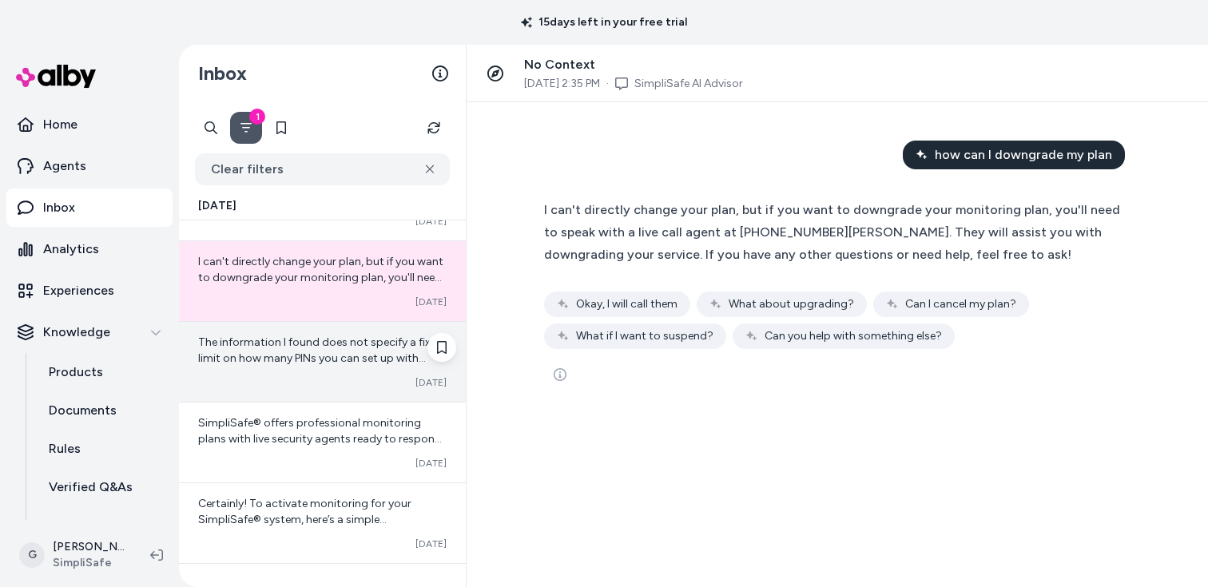
click at [332, 359] on span "The information I found does not specify a fixed limit on how many PINs you can…" at bounding box center [320, 390] width 245 height 109
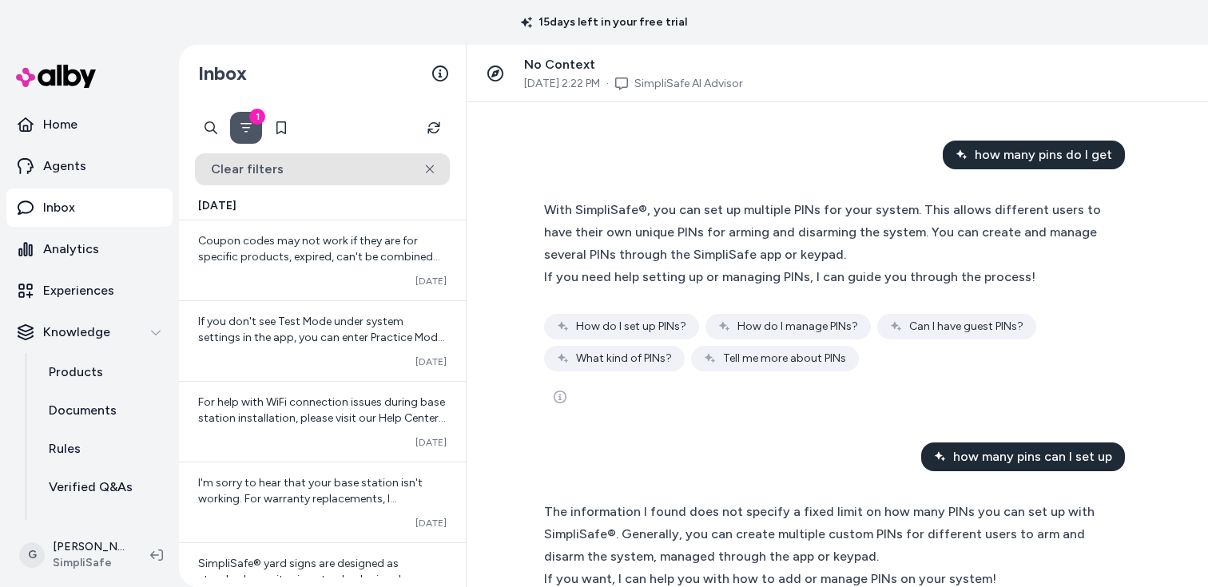
click at [358, 172] on button "Clear filters" at bounding box center [322, 169] width 255 height 32
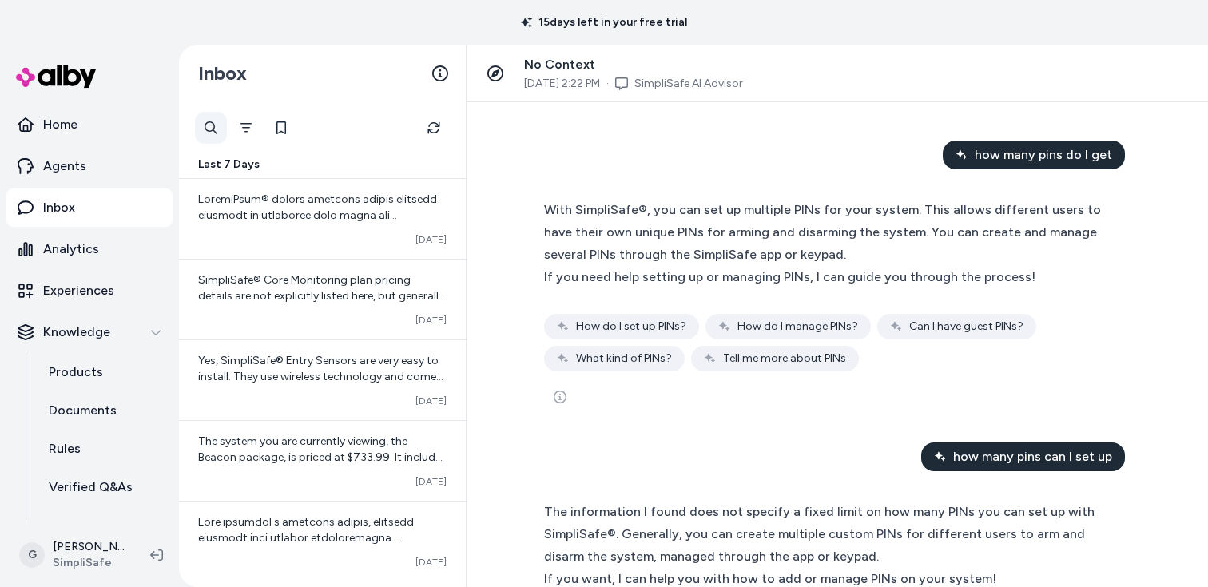
click at [208, 133] on div at bounding box center [211, 128] width 32 height 32
type input "*"
paste input "**********"
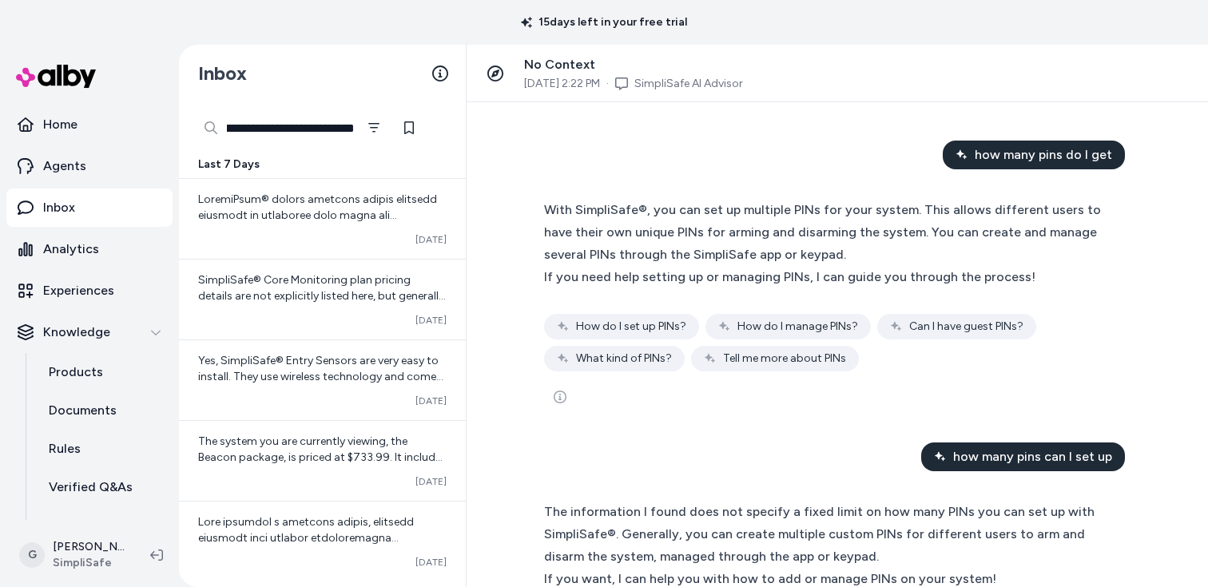
type input "**********"
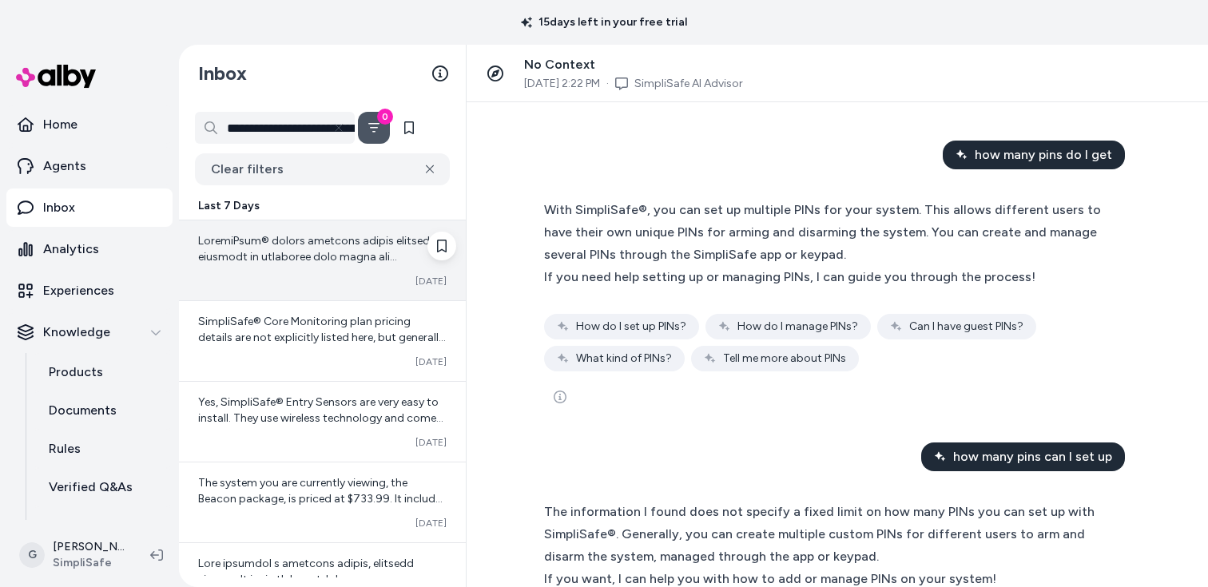
click at [296, 273] on div "Converted [DATE]" at bounding box center [322, 260] width 287 height 80
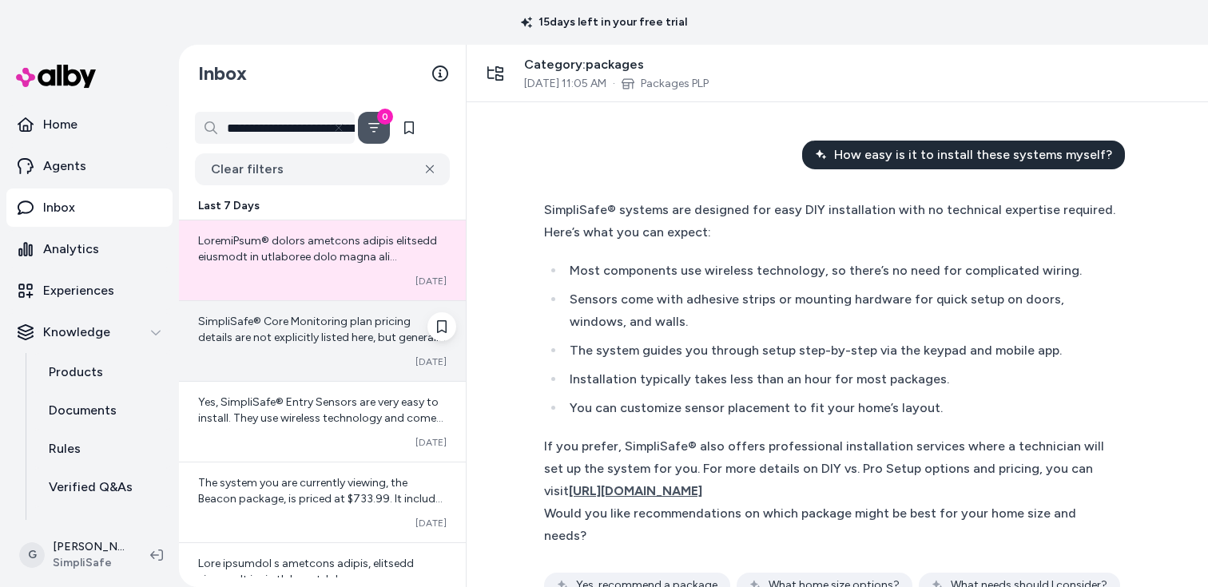
click at [293, 344] on span "SimpliSafe® Core Monitoring plan pricing details are not explicitly listed here…" at bounding box center [322, 433] width 248 height 237
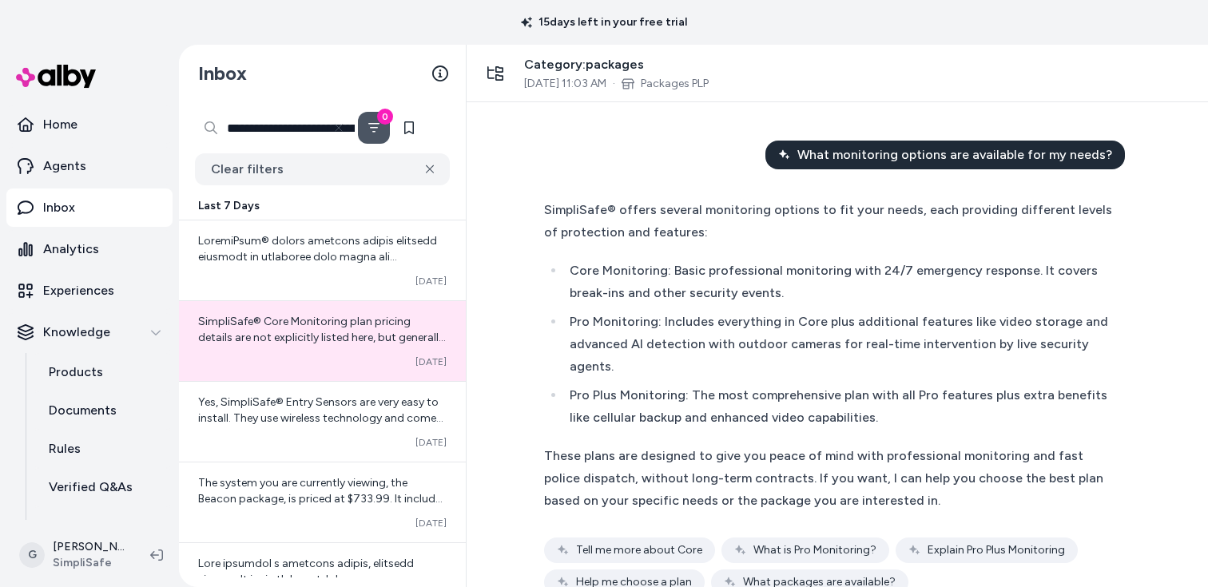
click at [256, 136] on input "**********" at bounding box center [275, 128] width 160 height 32
click at [209, 129] on input "**********" at bounding box center [275, 128] width 160 height 32
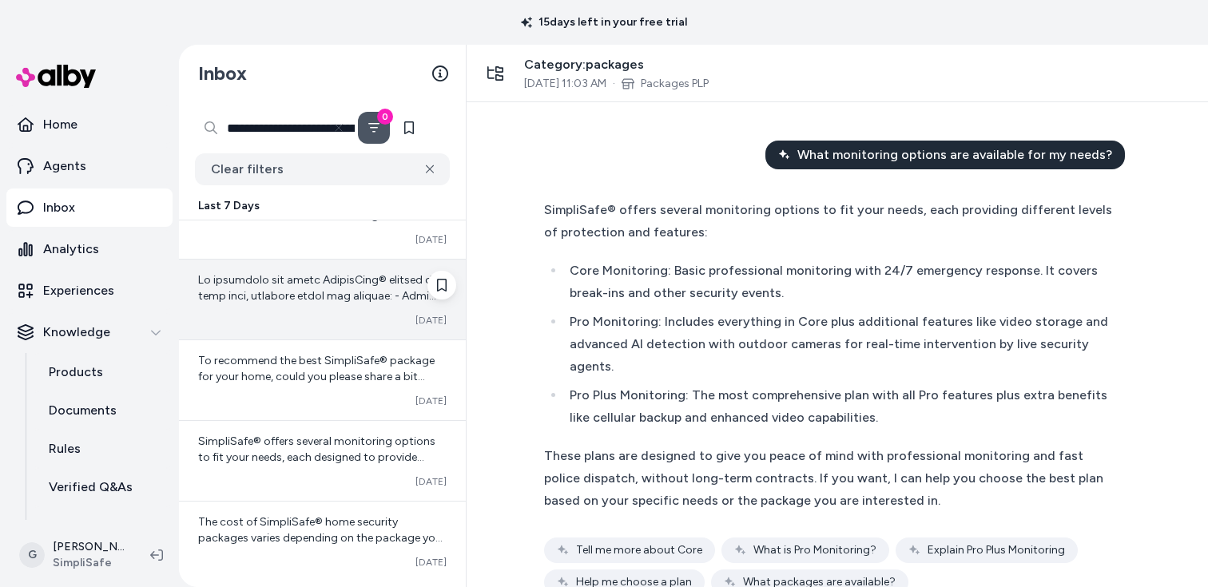
scroll to position [180, 0]
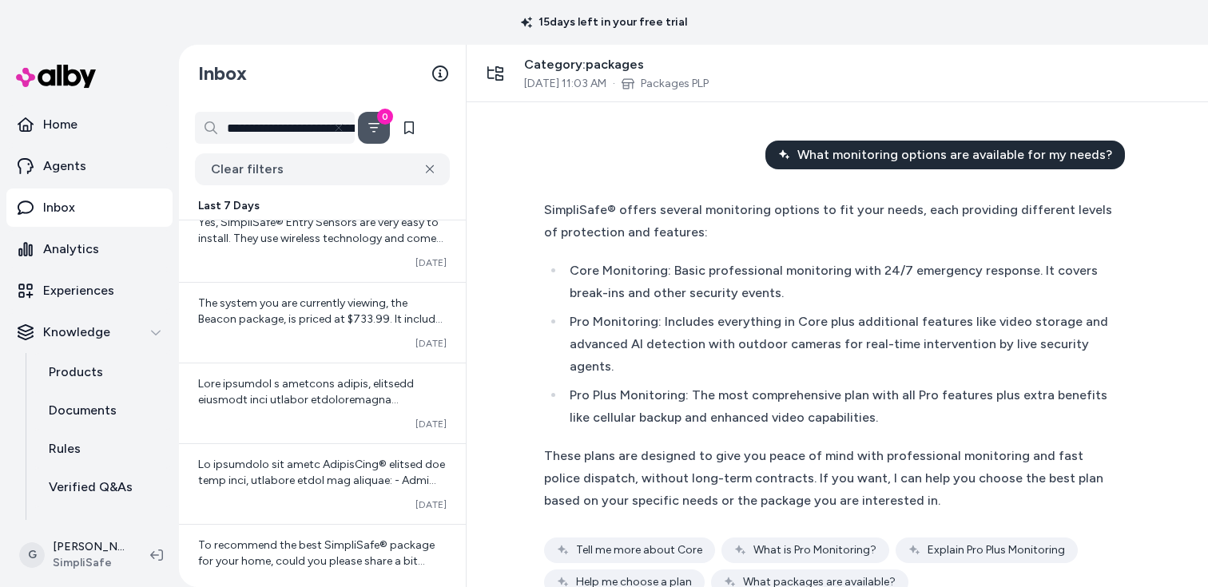
click at [372, 130] on icon "Filter" at bounding box center [373, 127] width 13 height 13
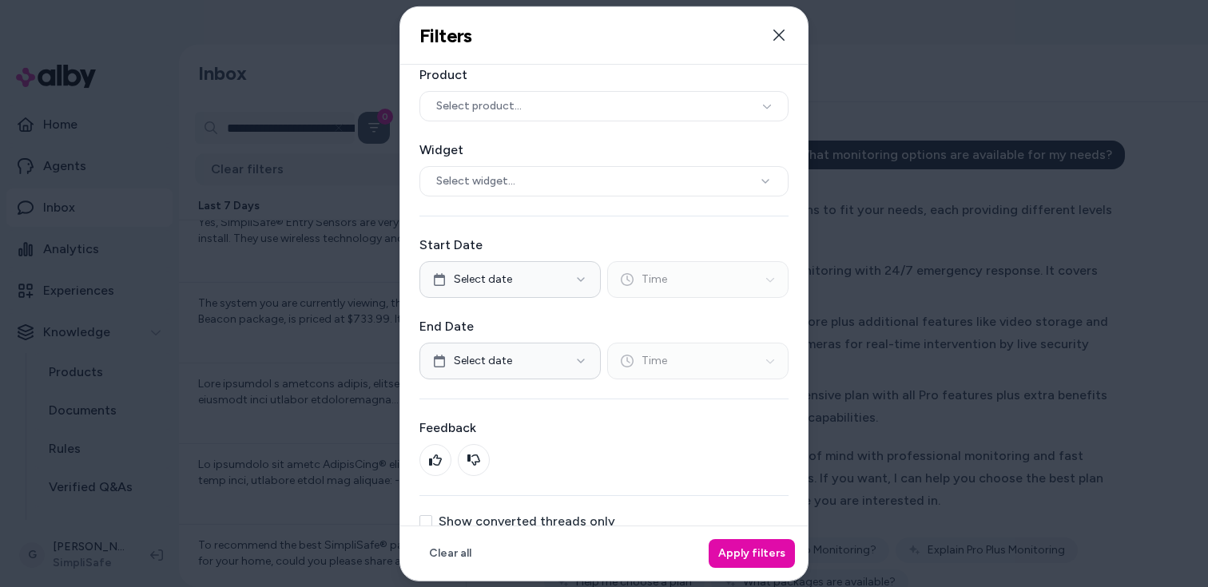
scroll to position [65, 0]
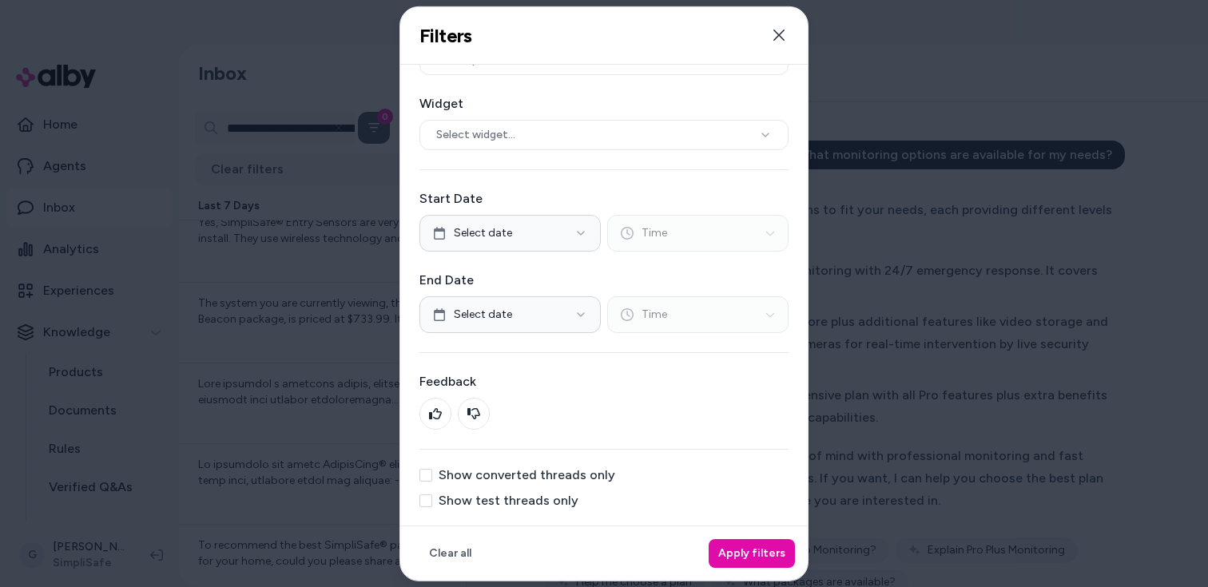
click at [488, 506] on label "Show test threads only" at bounding box center [509, 500] width 140 height 13
click at [432, 506] on button "Show test threads only" at bounding box center [425, 500] width 13 height 13
click at [734, 557] on button "Apply filters" at bounding box center [752, 553] width 86 height 29
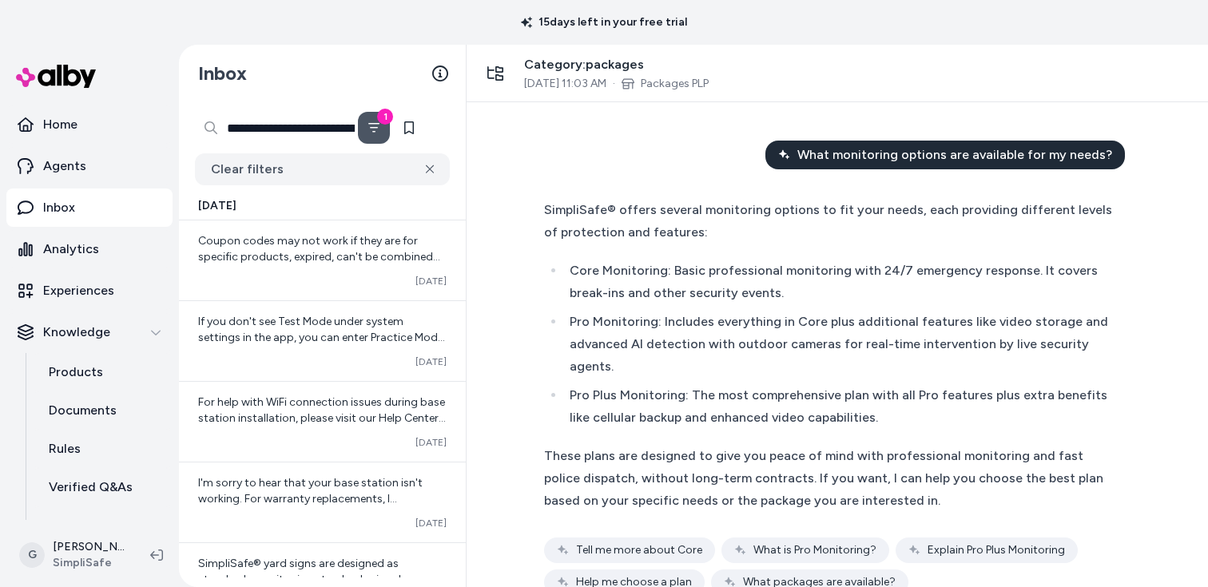
click at [277, 134] on input "**********" at bounding box center [275, 128] width 160 height 32
paste input "text"
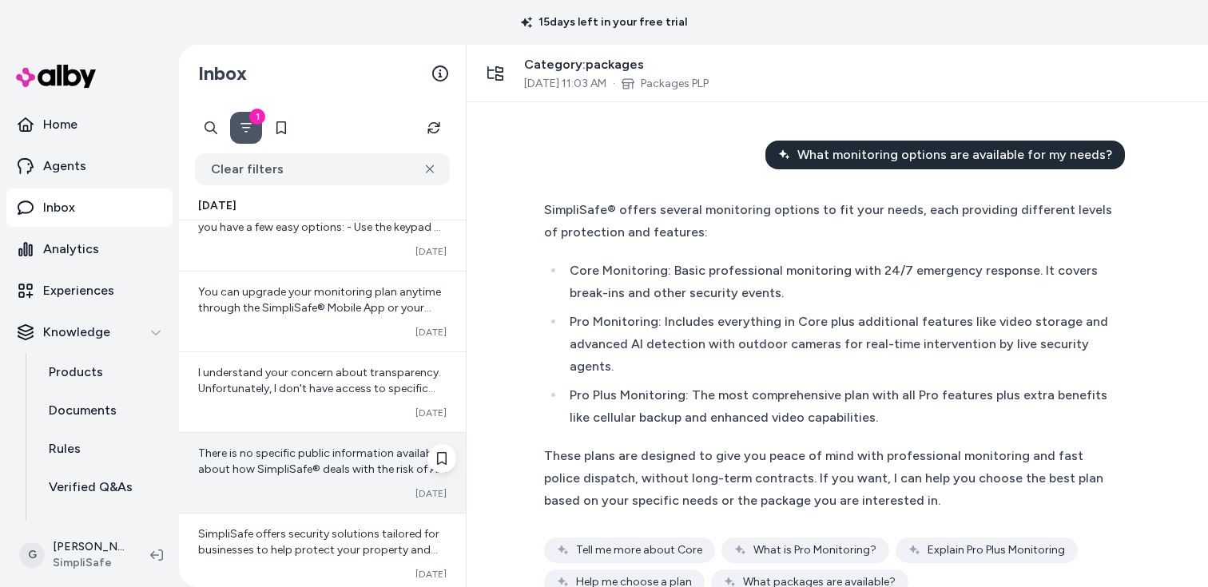
scroll to position [1337, 0]
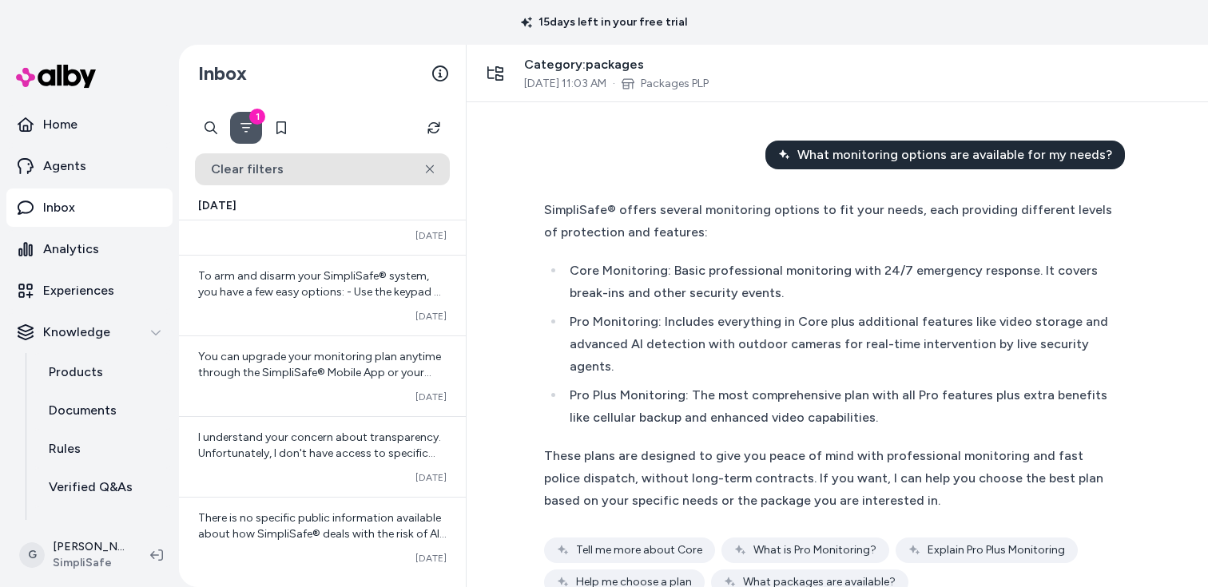
click at [344, 174] on button "Clear filters" at bounding box center [322, 169] width 255 height 32
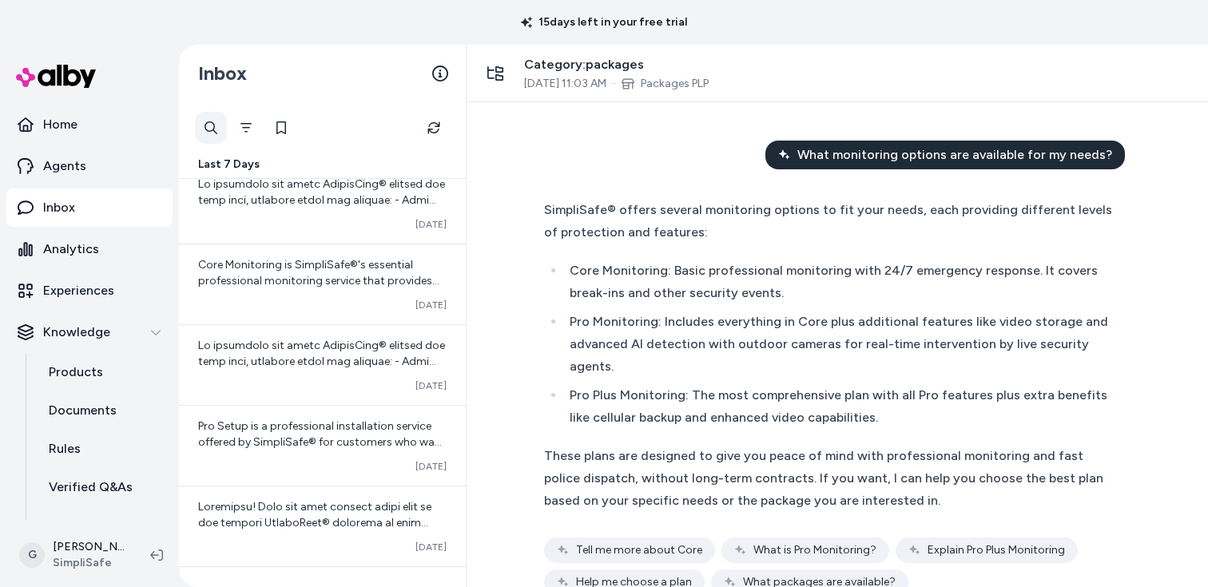
click at [217, 130] on div at bounding box center [211, 128] width 32 height 32
paste input "**********"
type input "**********"
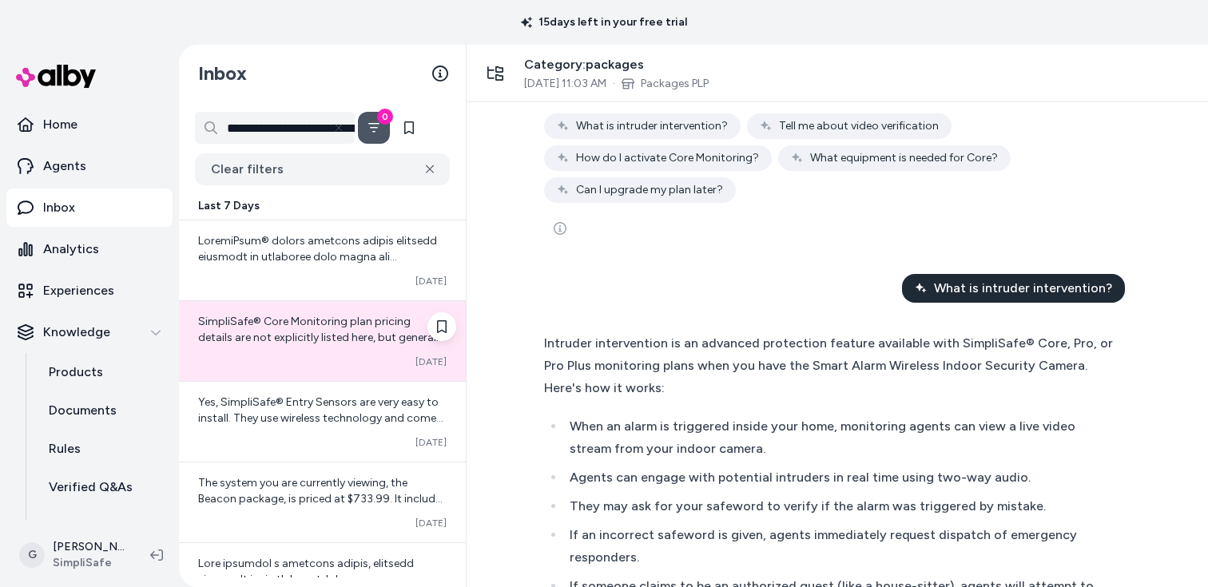
click at [340, 350] on div "SimpliSafe® Core Monitoring plan pricing details are not explicitly listed here…" at bounding box center [322, 341] width 287 height 80
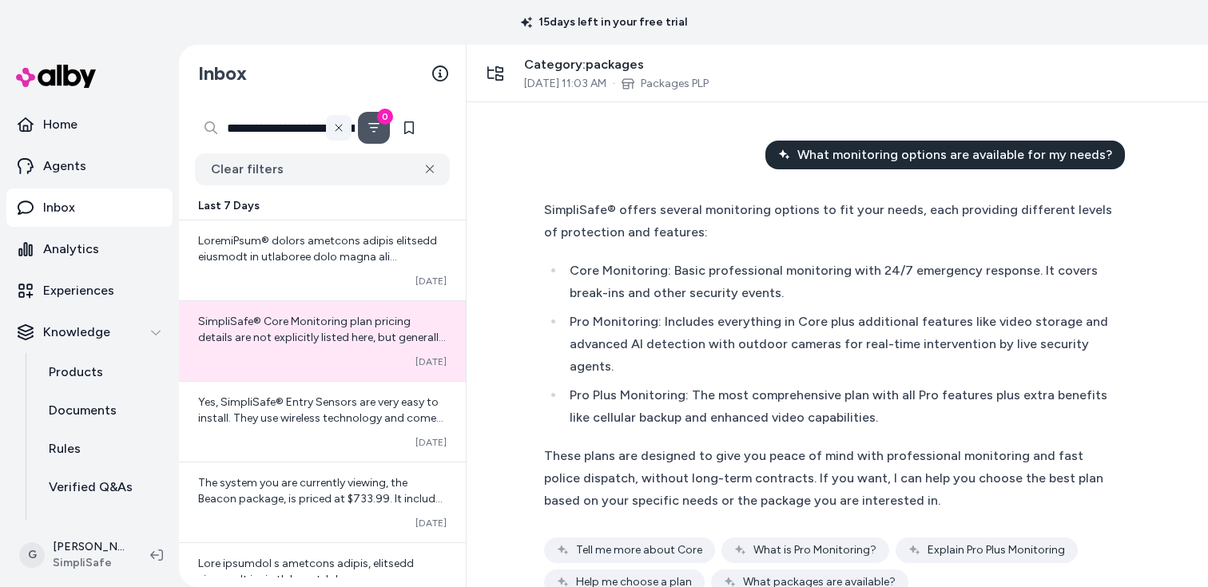
scroll to position [0, 106]
click at [343, 126] on icon at bounding box center [338, 127] width 13 height 13
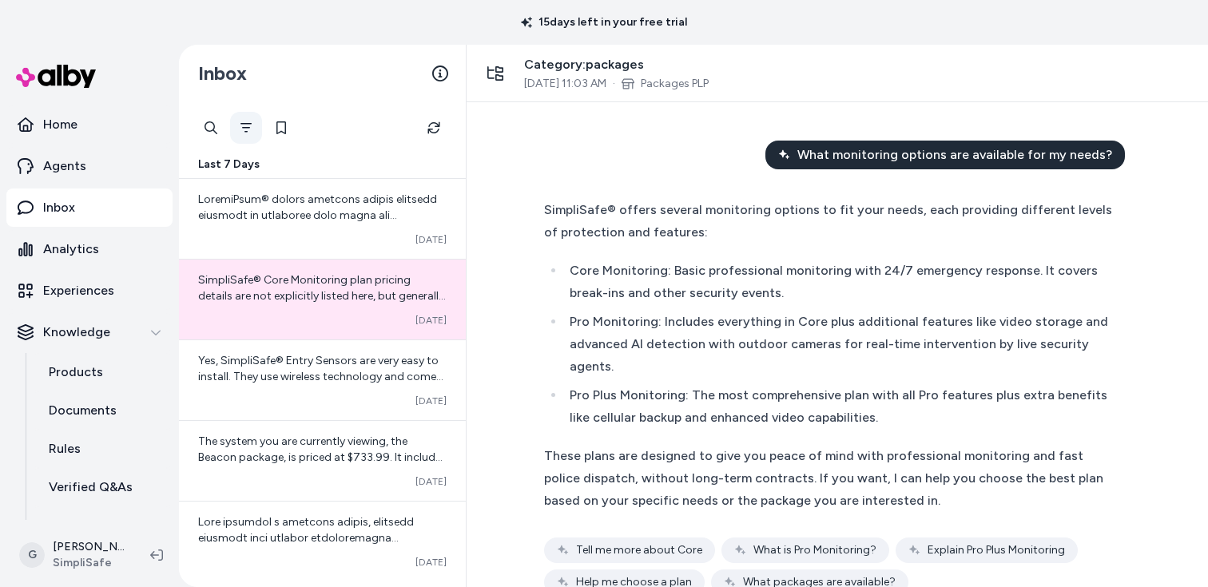
click at [359, 125] on div "**********" at bounding box center [322, 128] width 255 height 32
click at [247, 124] on icon "Filter" at bounding box center [245, 128] width 11 height 10
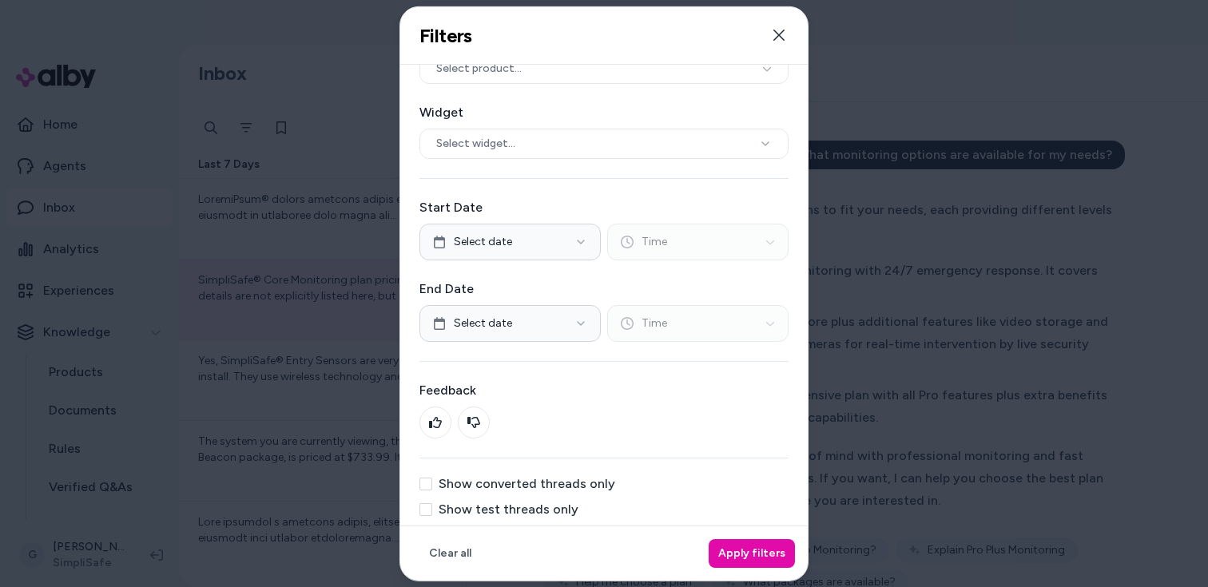
scroll to position [65, 0]
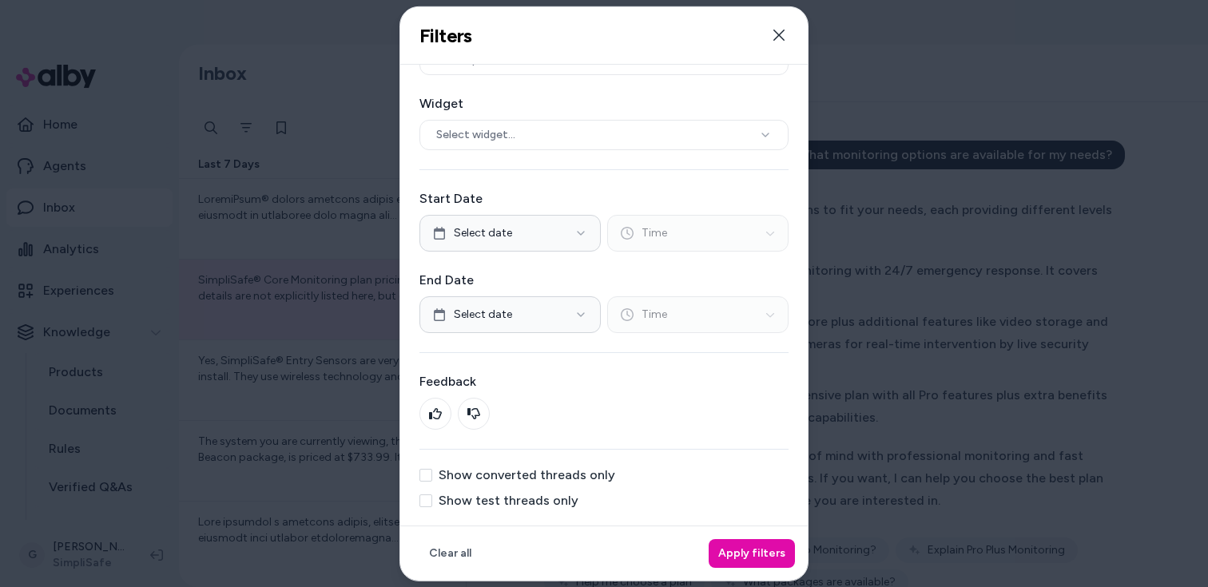
drag, startPoint x: 453, startPoint y: 498, endPoint x: 461, endPoint y: 498, distance: 8.0
click at [454, 498] on label "Show test threads only" at bounding box center [509, 500] width 140 height 13
click at [432, 498] on button "Show test threads only" at bounding box center [425, 500] width 13 height 13
click at [717, 550] on button "Apply filters" at bounding box center [752, 553] width 86 height 29
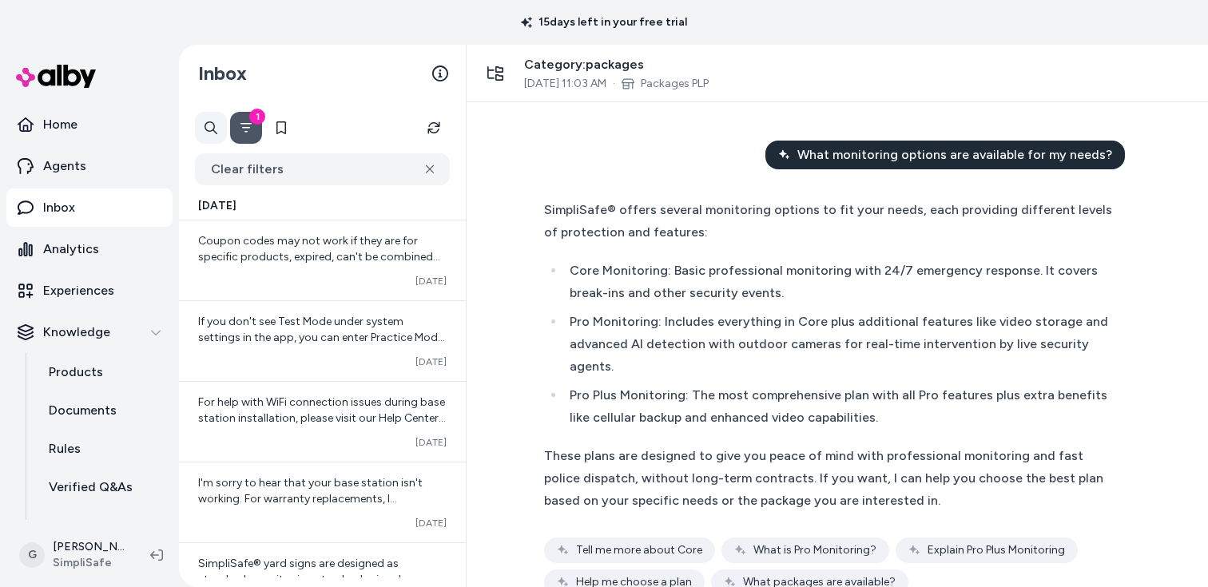
click at [209, 129] on div "**********" at bounding box center [211, 128] width 32 height 32
click at [275, 126] on input "**********" at bounding box center [275, 128] width 160 height 32
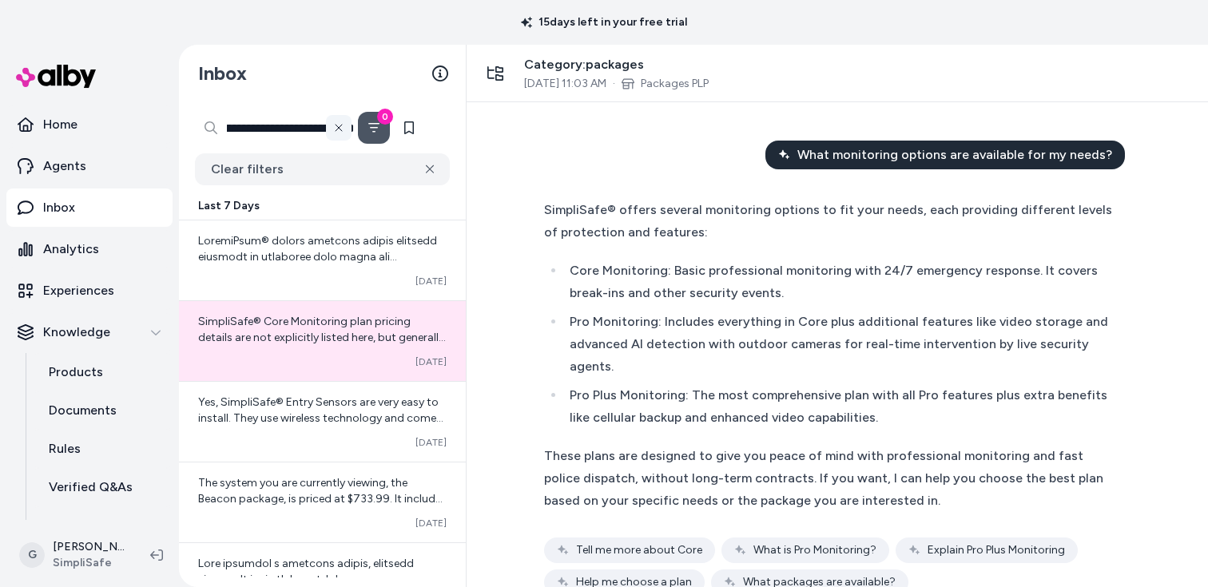
scroll to position [0, 106]
click at [340, 127] on icon at bounding box center [338, 127] width 13 height 13
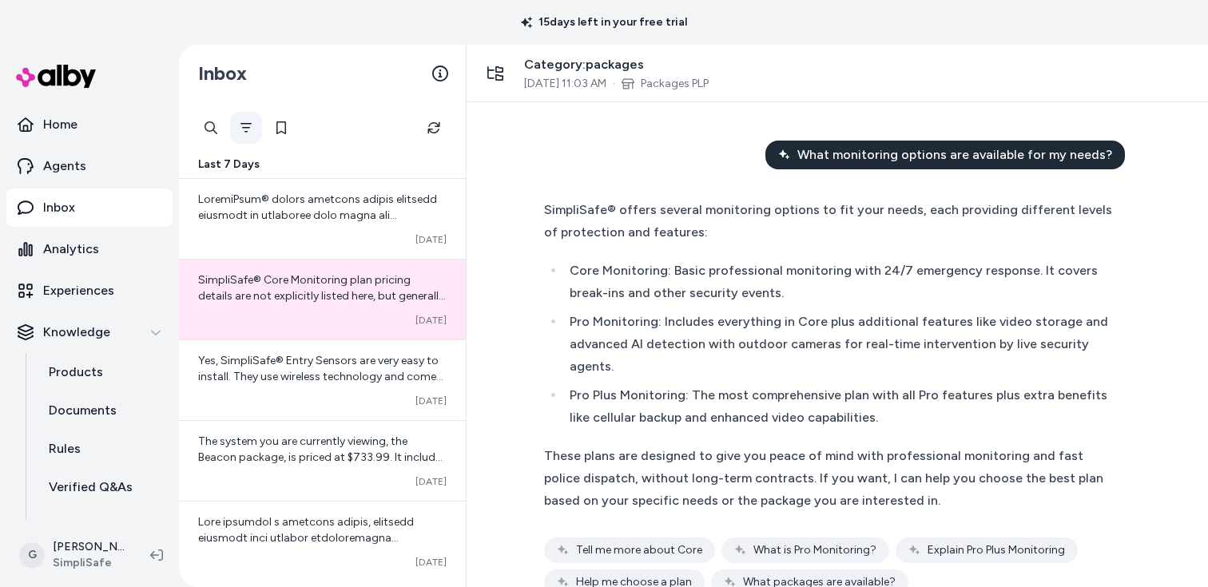
click at [236, 125] on button "Filter" at bounding box center [246, 128] width 32 height 32
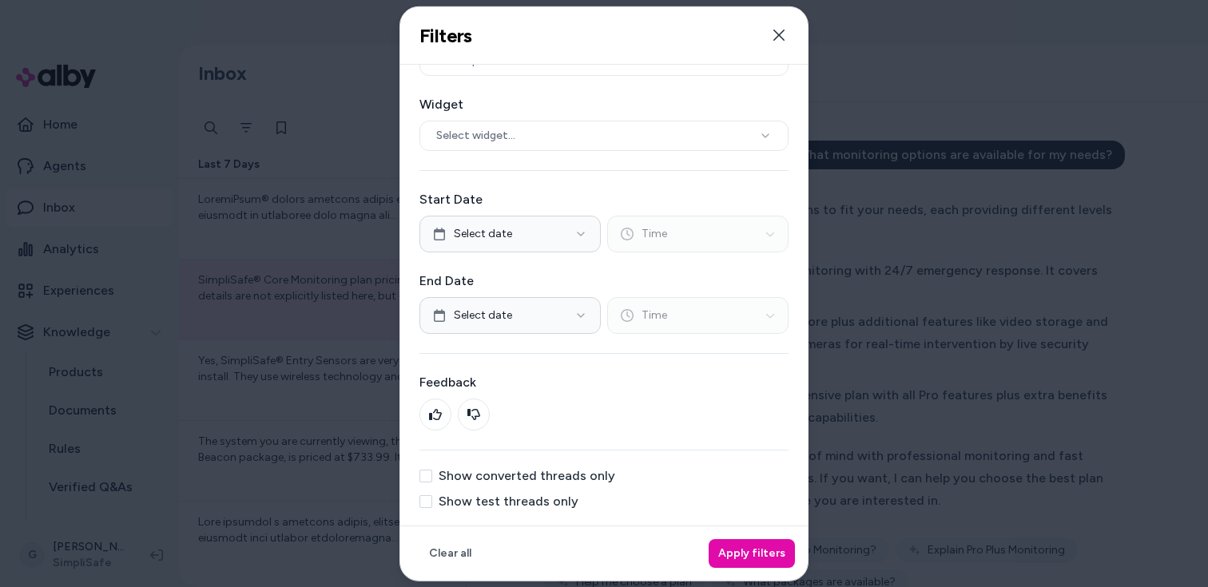
scroll to position [65, 0]
click at [471, 496] on label "Show test threads only" at bounding box center [509, 500] width 140 height 13
click at [432, 496] on button "Show test threads only" at bounding box center [425, 500] width 13 height 13
click at [728, 552] on button "Apply filters" at bounding box center [752, 553] width 86 height 29
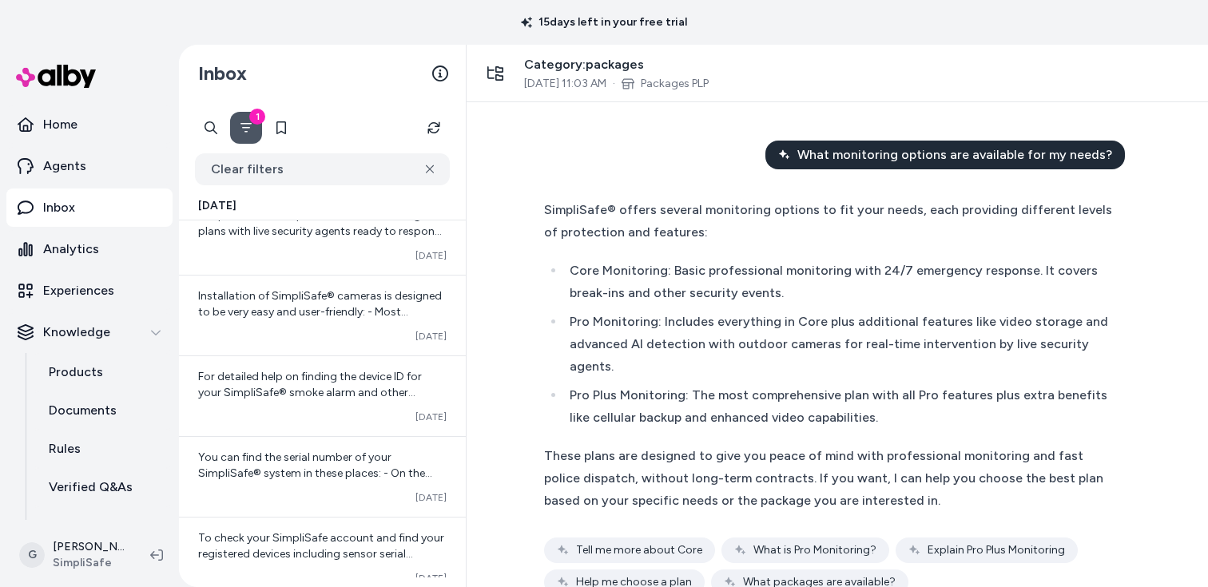
scroll to position [2127, 0]
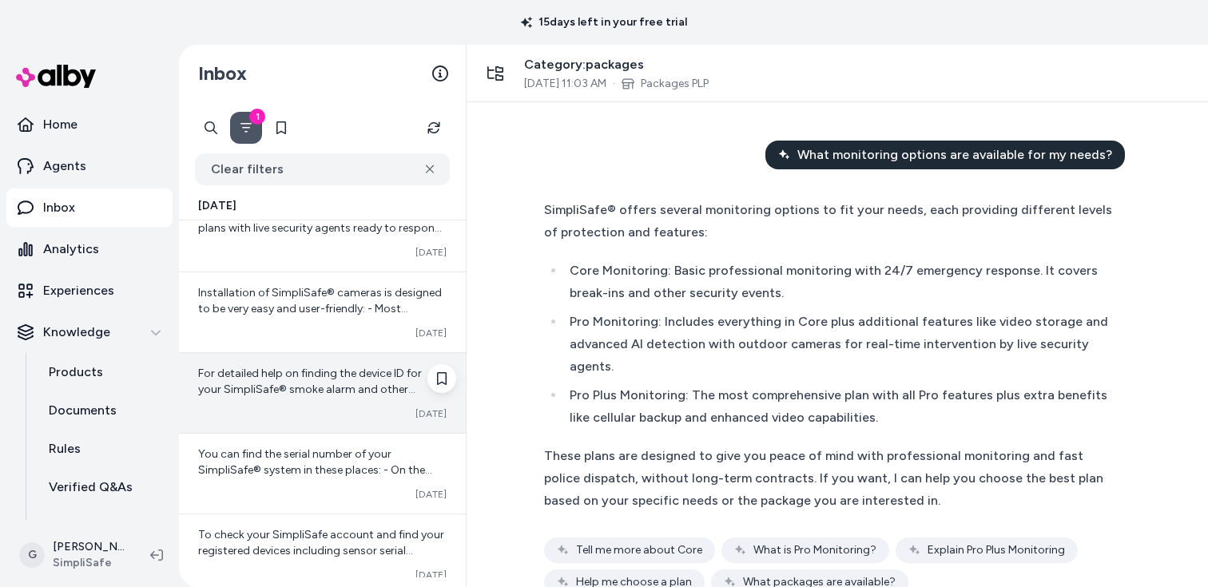
click at [290, 392] on span "For detailed help on finding the device ID for your SimpliSafe® smoke alarm and…" at bounding box center [320, 421] width 245 height 109
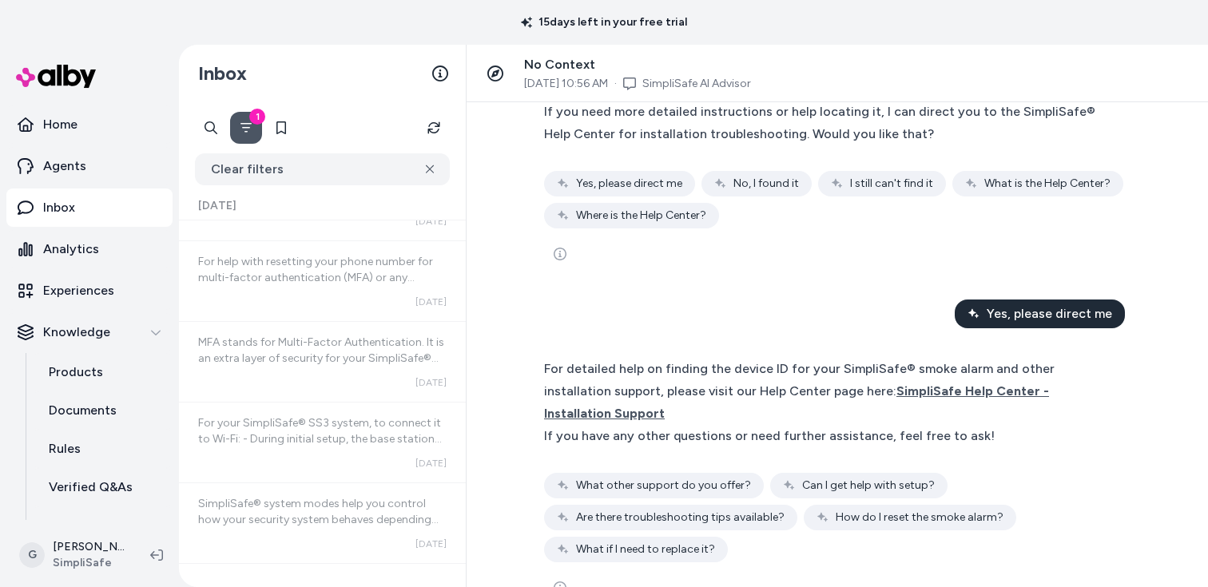
scroll to position [509, 0]
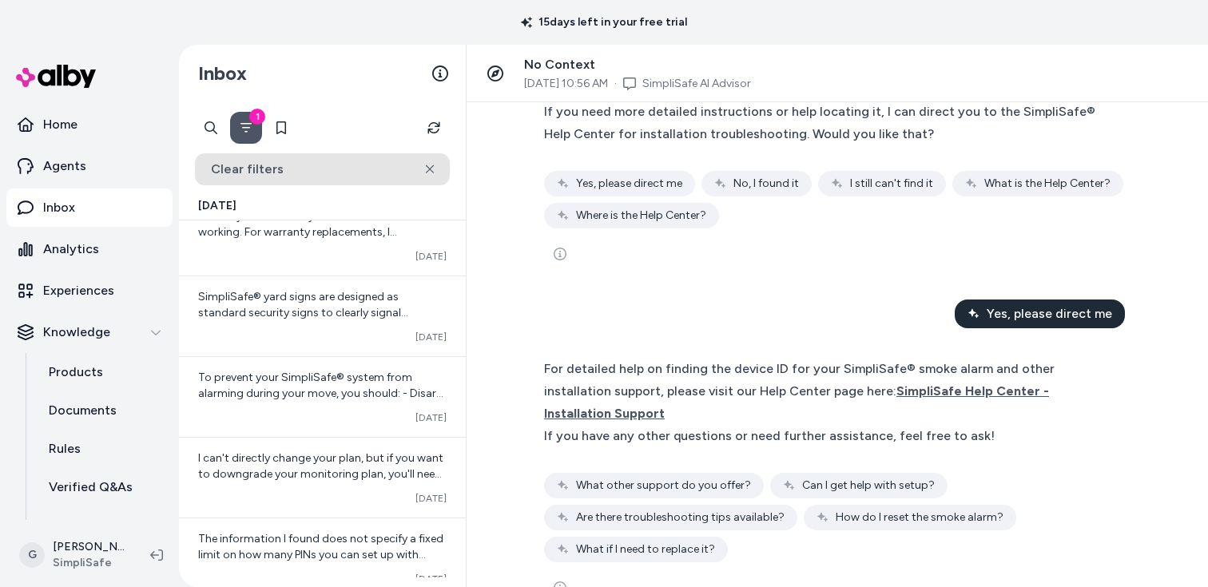
click at [439, 163] on button "Clear filters" at bounding box center [322, 169] width 255 height 32
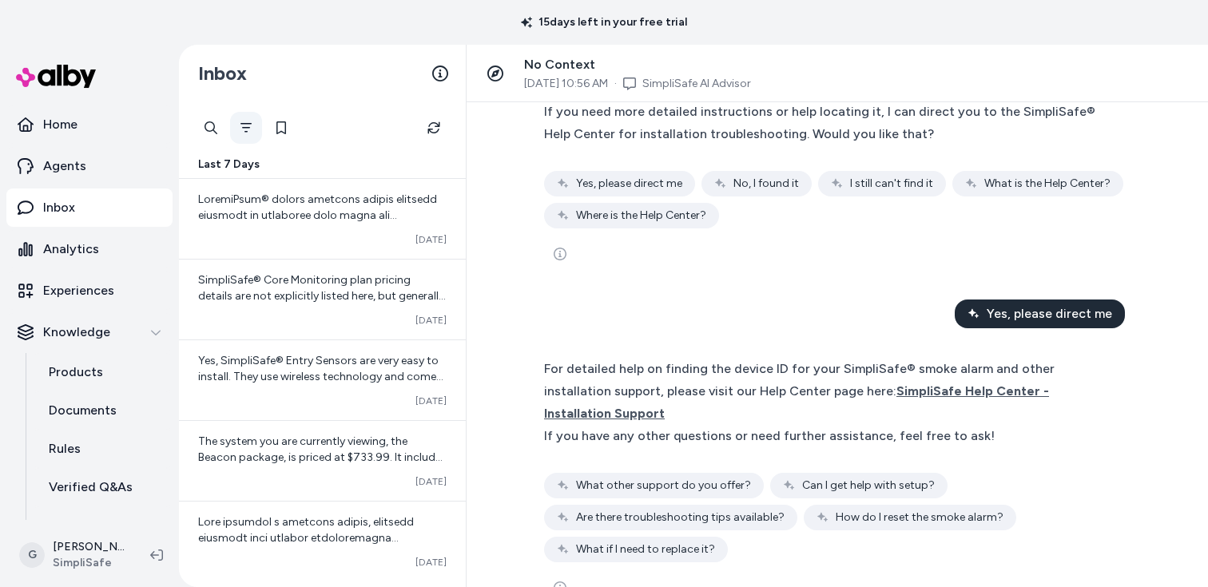
click at [245, 125] on icon "Filter" at bounding box center [246, 127] width 13 height 13
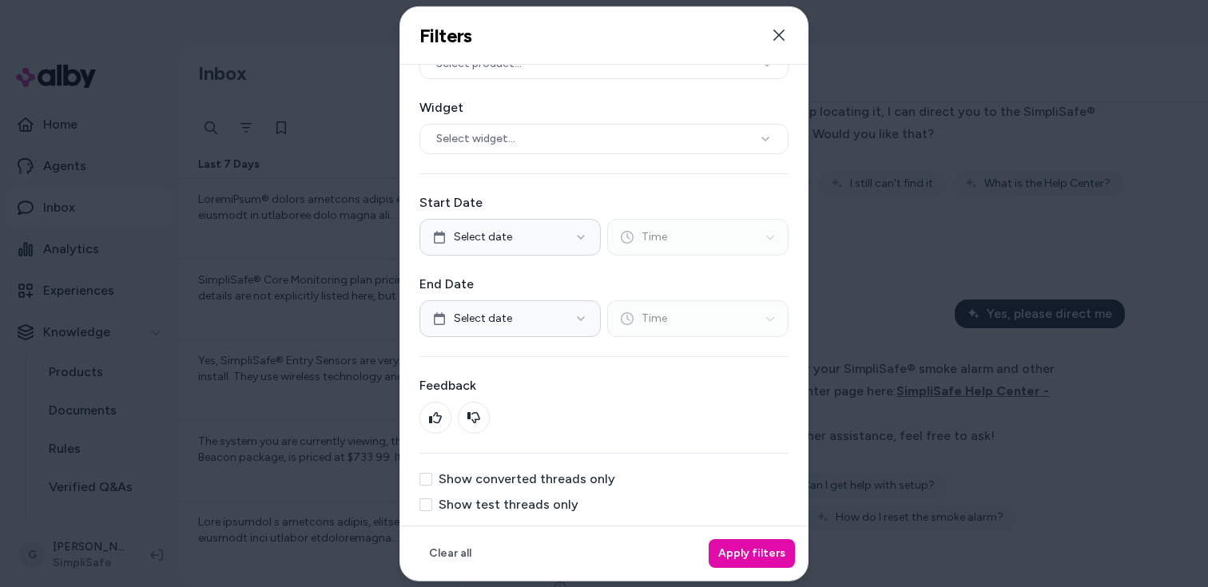
scroll to position [65, 0]
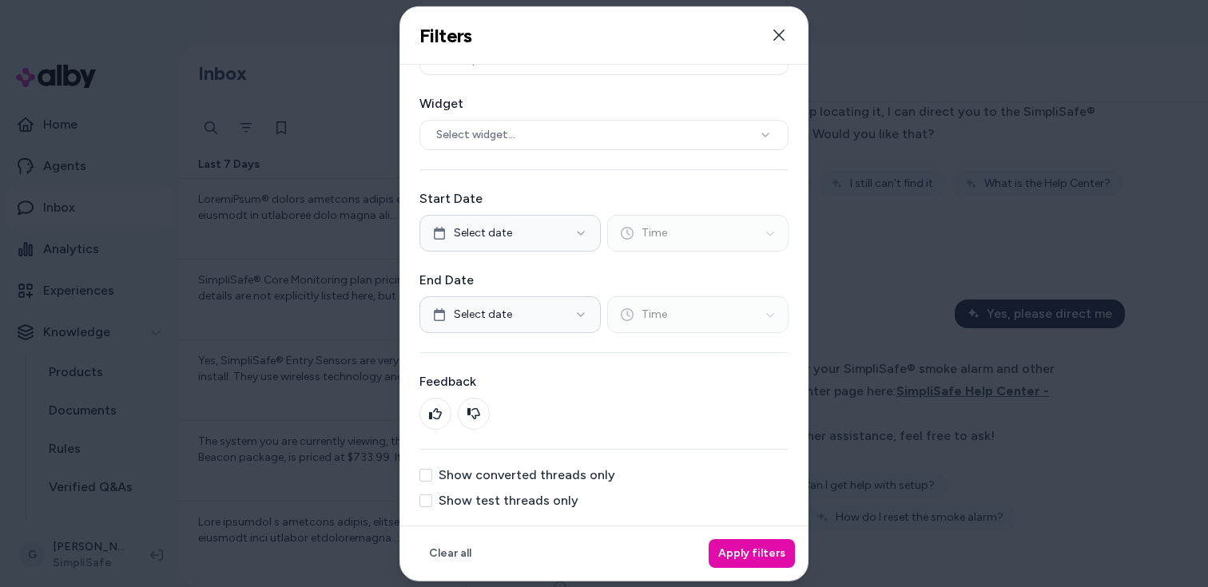
click at [522, 502] on label "Show test threads only" at bounding box center [509, 500] width 140 height 13
click at [432, 502] on button "Show test threads only" at bounding box center [425, 500] width 13 height 13
click at [735, 550] on button "Apply filters" at bounding box center [752, 553] width 86 height 29
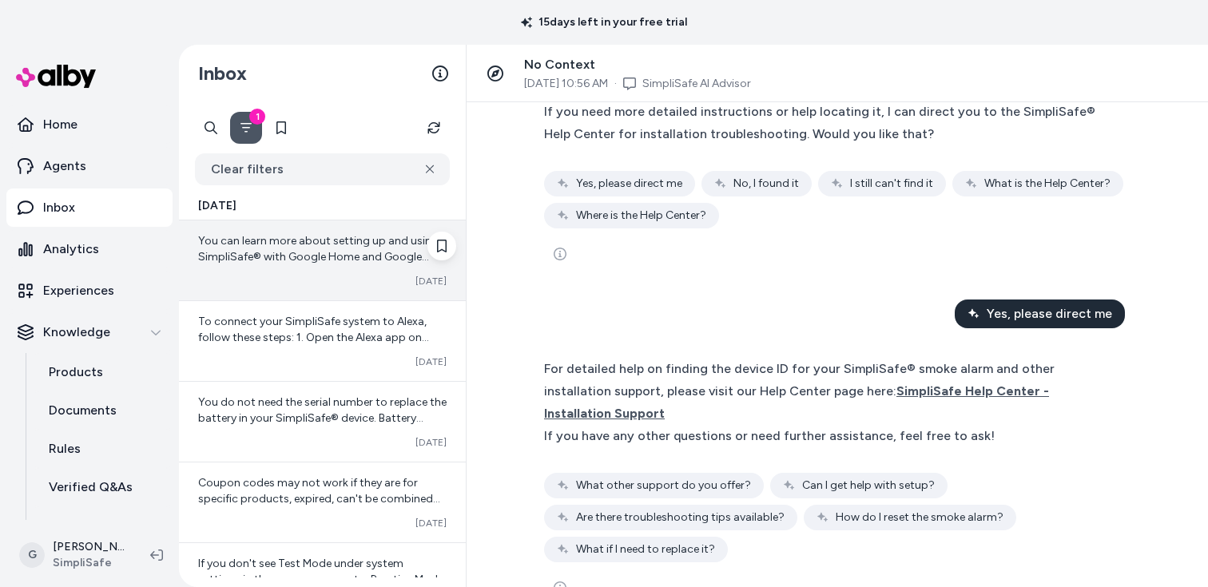
click at [324, 281] on div "Converted [DATE]" at bounding box center [322, 281] width 248 height 13
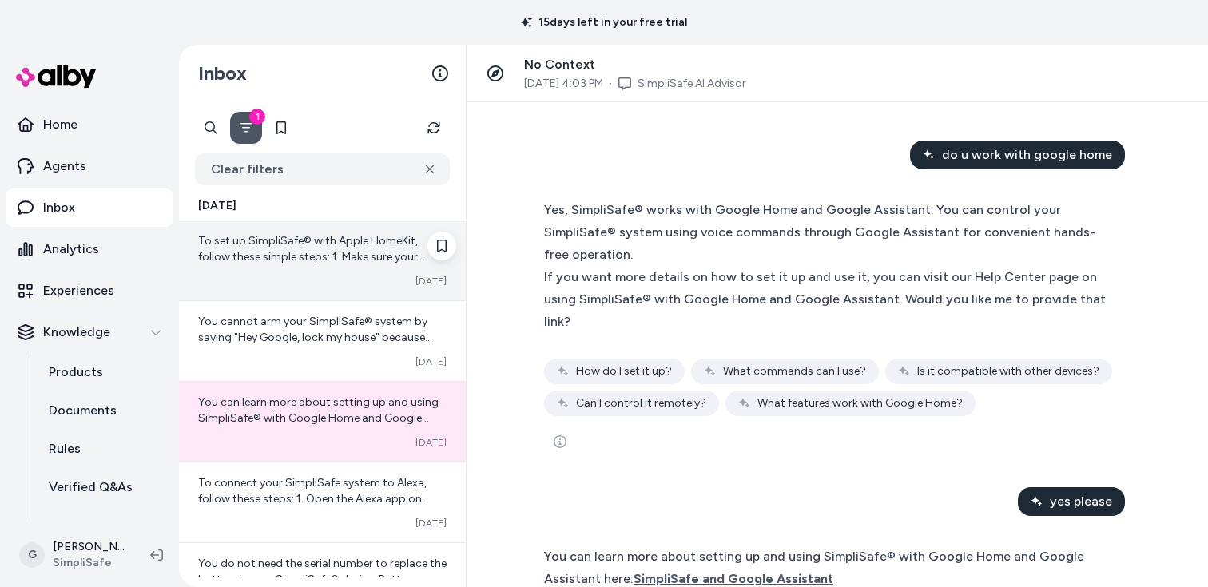
click at [368, 273] on div "To set up SimpliSafe® with Apple HomeKit, follow these simple steps: 1. Make su…" at bounding box center [322, 260] width 287 height 80
